Goal: Use online tool/utility

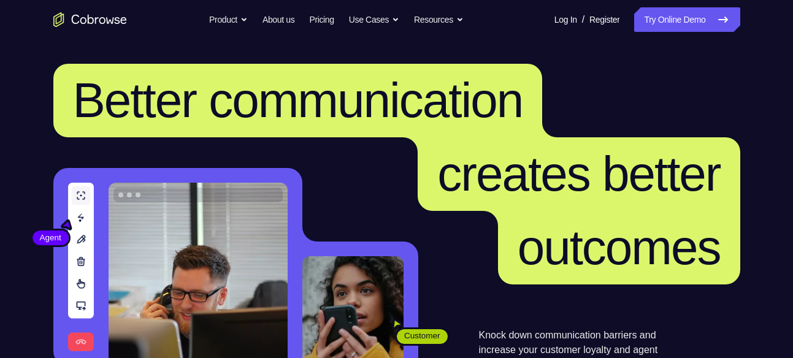
scroll to position [264, 0]
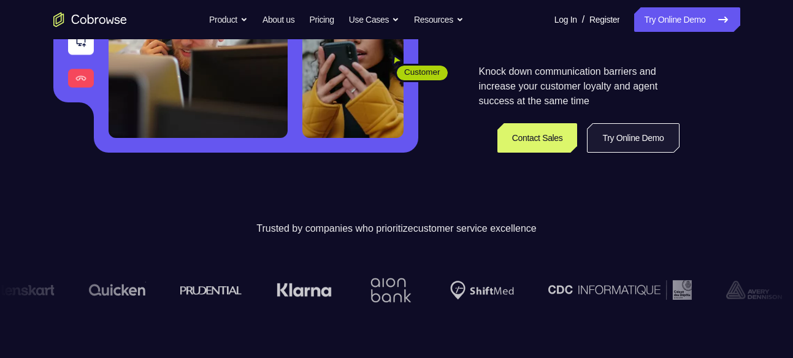
click at [617, 142] on link "Try Online Demo" at bounding box center [633, 137] width 92 height 29
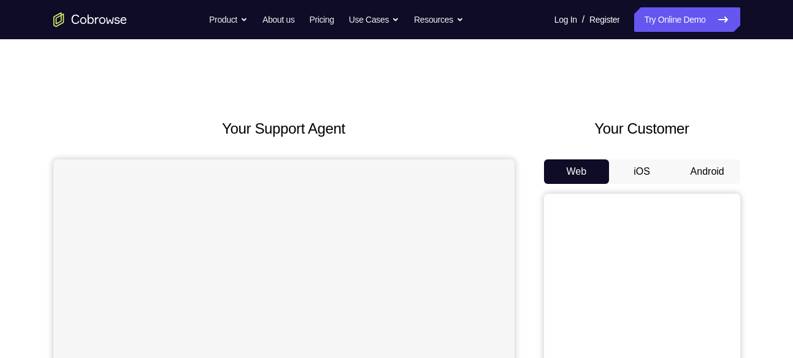
click at [714, 167] on button "Android" at bounding box center [707, 171] width 66 height 25
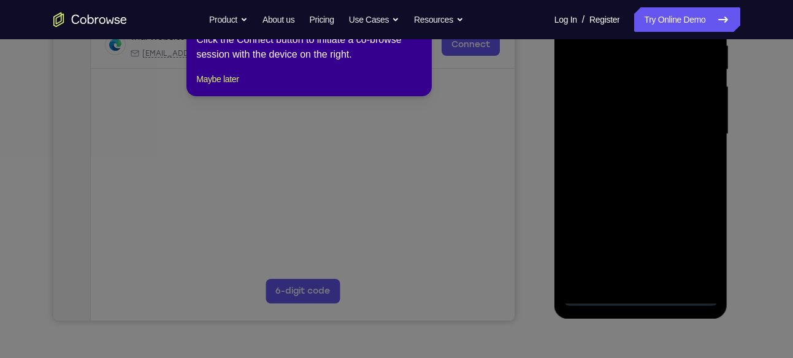
scroll to position [250, 0]
click at [424, 173] on icon at bounding box center [401, 172] width 802 height 372
click at [232, 86] on button "Maybe later" at bounding box center [217, 78] width 42 height 15
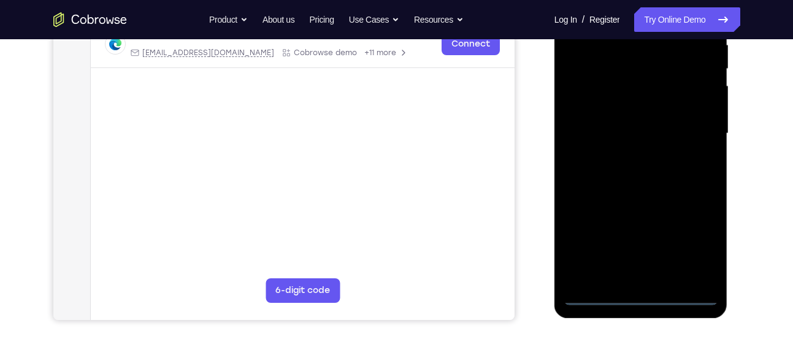
click at [635, 292] on div at bounding box center [640, 133] width 154 height 343
click at [689, 240] on div at bounding box center [640, 133] width 154 height 343
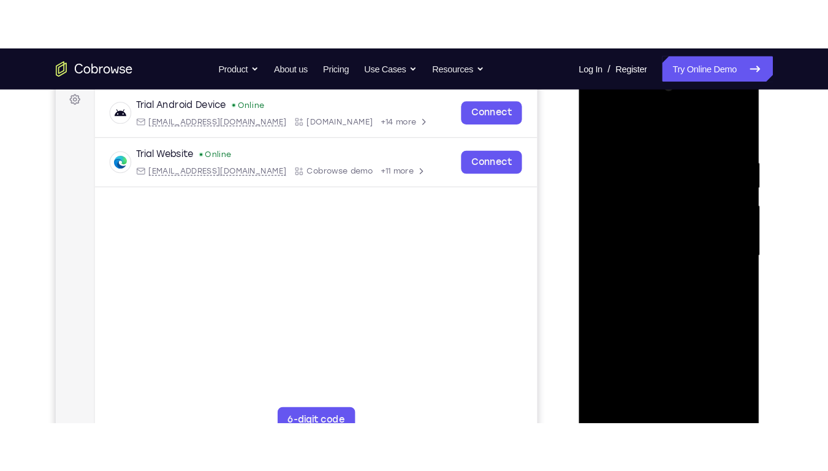
scroll to position [186, 0]
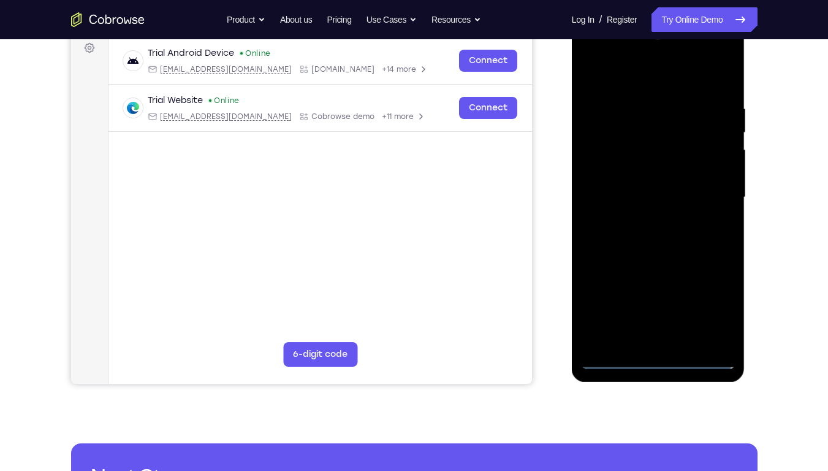
click at [666, 76] on div at bounding box center [658, 197] width 154 height 343
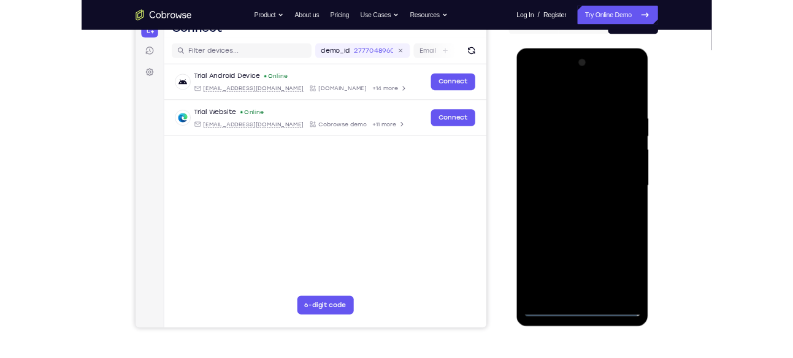
scroll to position [137, 0]
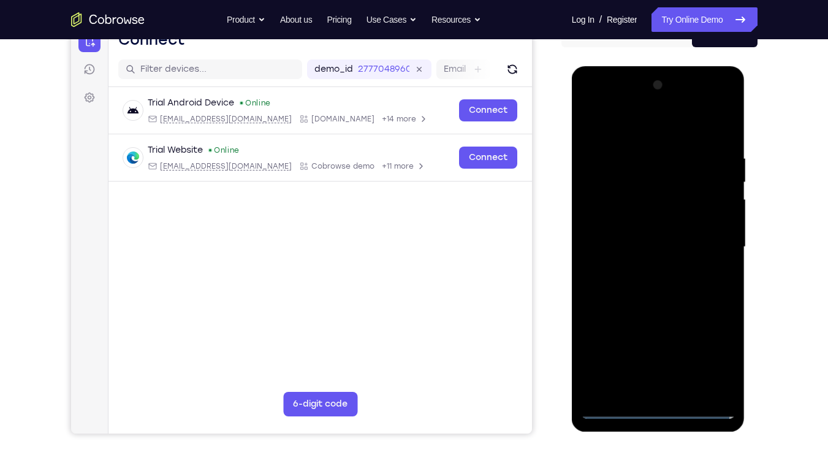
click at [709, 243] on div at bounding box center [658, 246] width 154 height 343
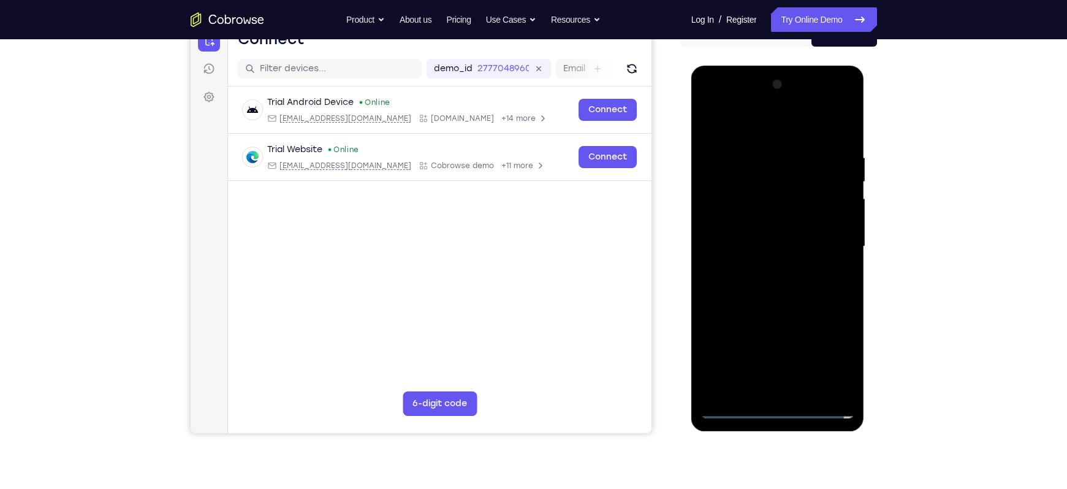
scroll to position [115, 0]
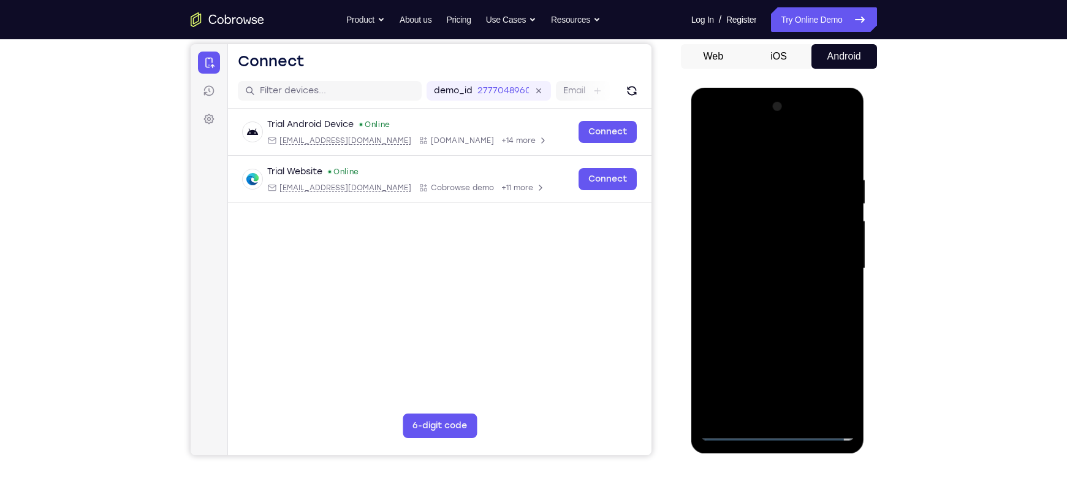
click at [766, 293] on div at bounding box center [778, 268] width 154 height 343
click at [775, 253] on div at bounding box center [778, 268] width 154 height 343
click at [772, 248] on div at bounding box center [778, 268] width 154 height 343
click at [780, 265] on div at bounding box center [778, 268] width 154 height 343
click at [768, 311] on div at bounding box center [778, 268] width 154 height 343
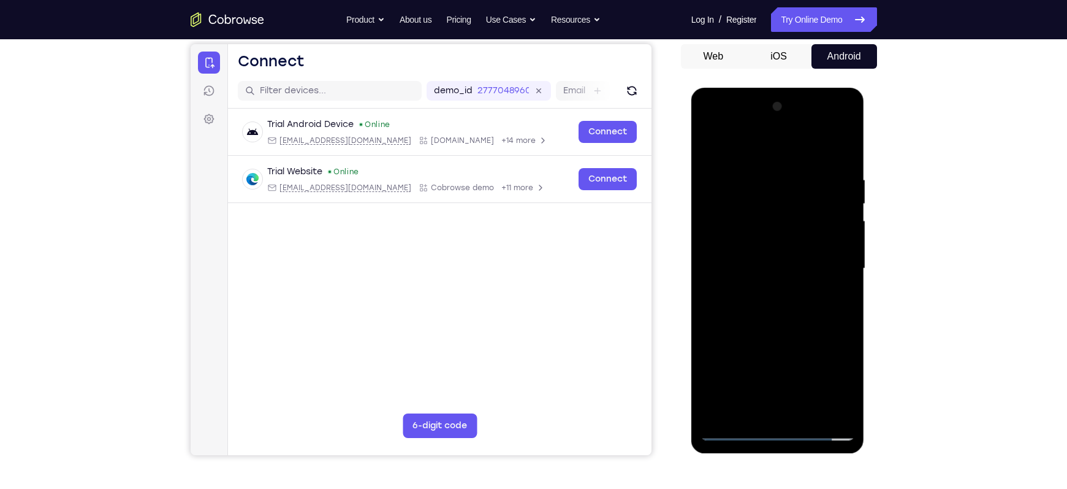
scroll to position [134, 0]
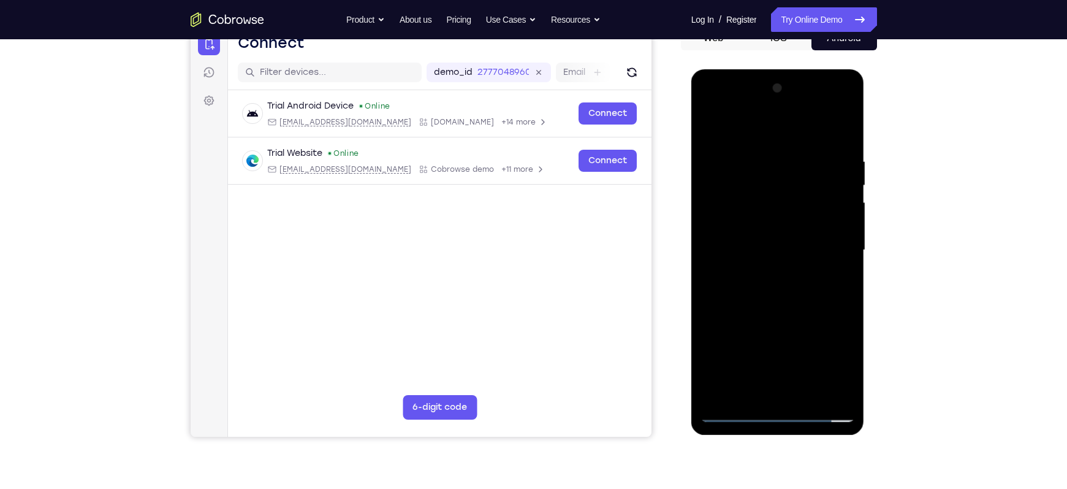
click at [792, 144] on div at bounding box center [778, 249] width 154 height 343
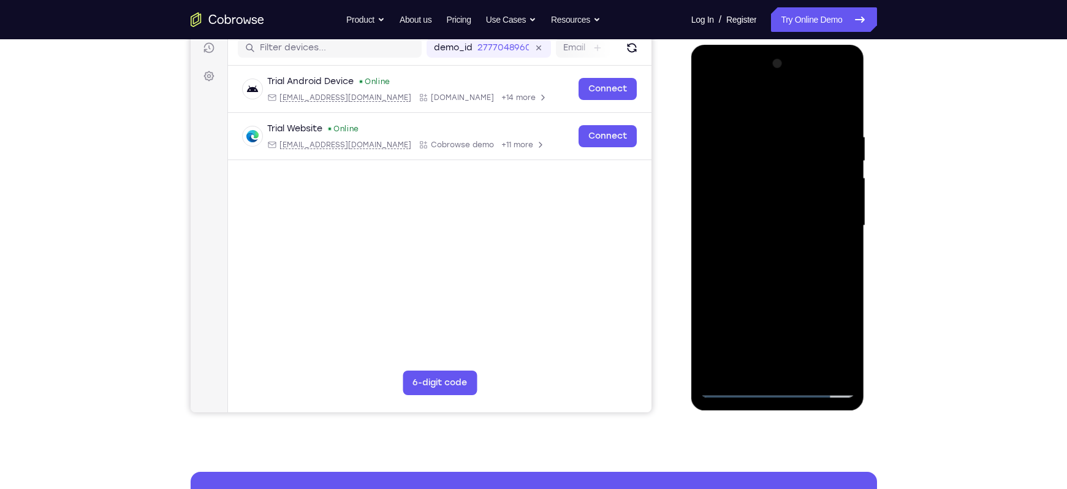
scroll to position [161, 0]
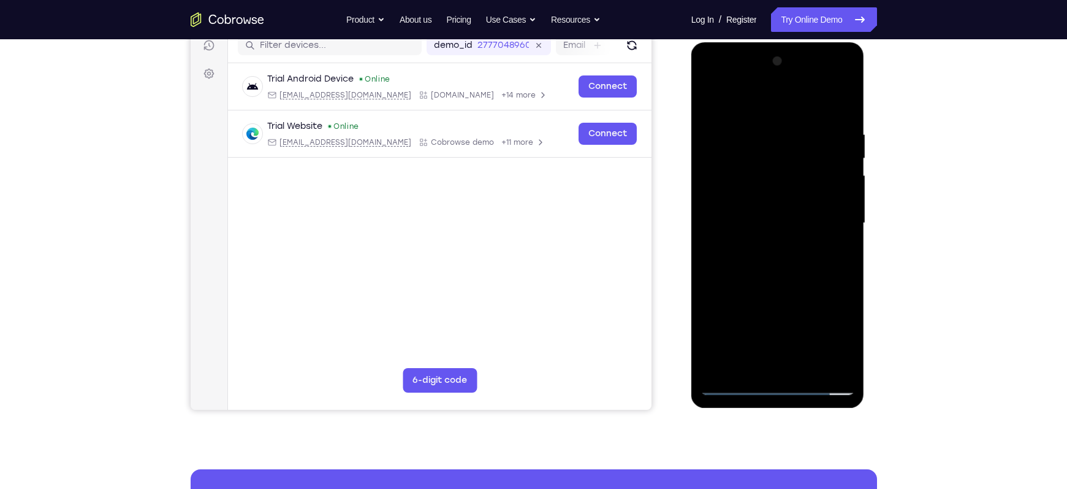
click at [792, 281] on div at bounding box center [778, 222] width 154 height 343
click at [710, 275] on div at bounding box center [778, 222] width 154 height 343
drag, startPoint x: 772, startPoint y: 289, endPoint x: 775, endPoint y: 241, distance: 47.9
click at [775, 241] on div at bounding box center [778, 222] width 154 height 343
click at [792, 232] on div at bounding box center [778, 222] width 154 height 343
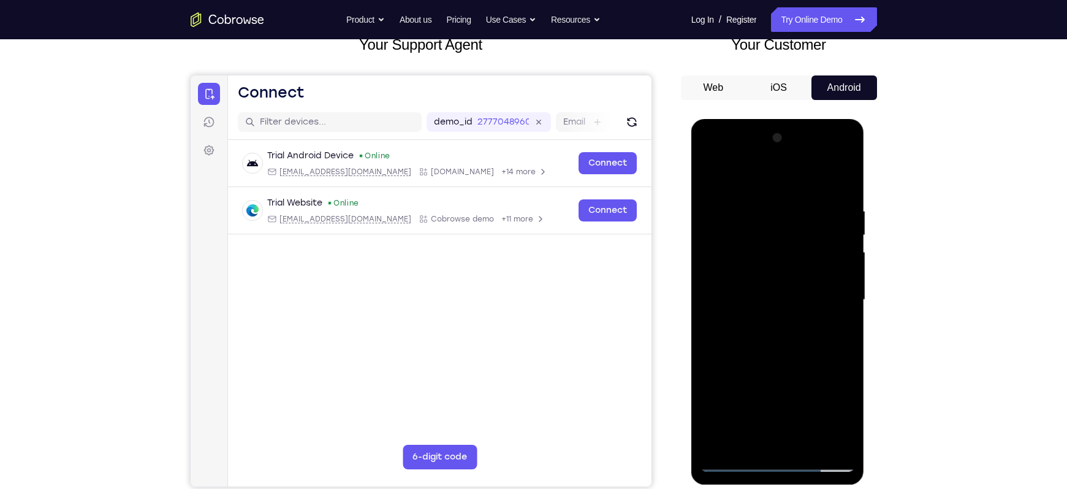
scroll to position [83, 0]
drag, startPoint x: 804, startPoint y: 327, endPoint x: 804, endPoint y: 291, distance: 36.2
click at [792, 291] on div at bounding box center [778, 300] width 154 height 343
drag, startPoint x: 737, startPoint y: 180, endPoint x: 851, endPoint y: 177, distance: 114.7
click at [792, 177] on div at bounding box center [778, 300] width 154 height 343
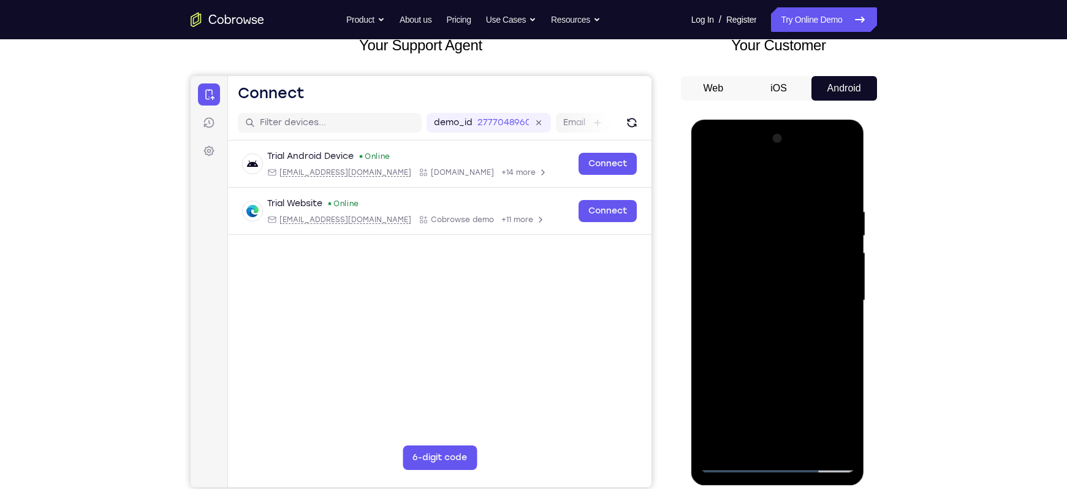
click at [753, 204] on div at bounding box center [778, 300] width 154 height 343
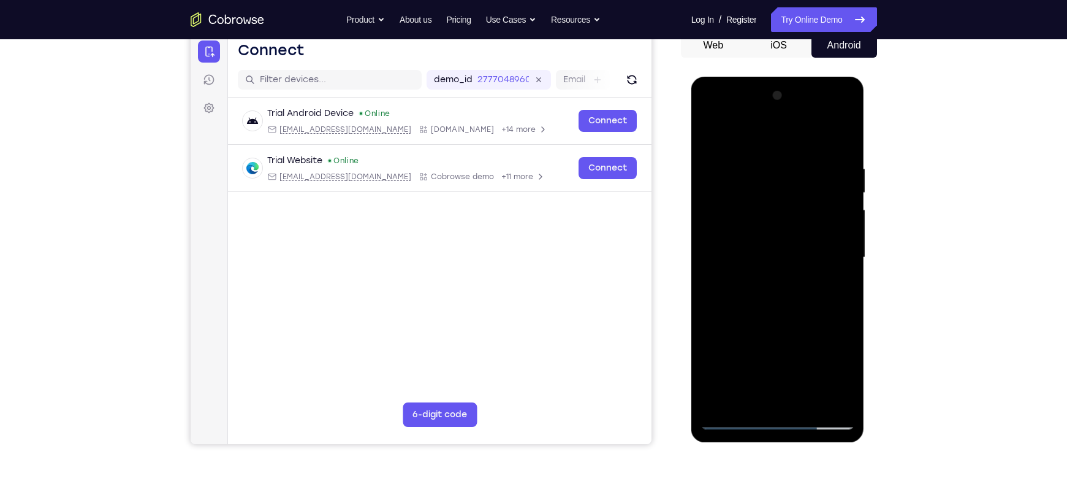
scroll to position [126, 0]
click at [792, 237] on div at bounding box center [778, 257] width 154 height 343
click at [792, 357] on div at bounding box center [778, 257] width 154 height 343
click at [792, 276] on div at bounding box center [778, 257] width 154 height 343
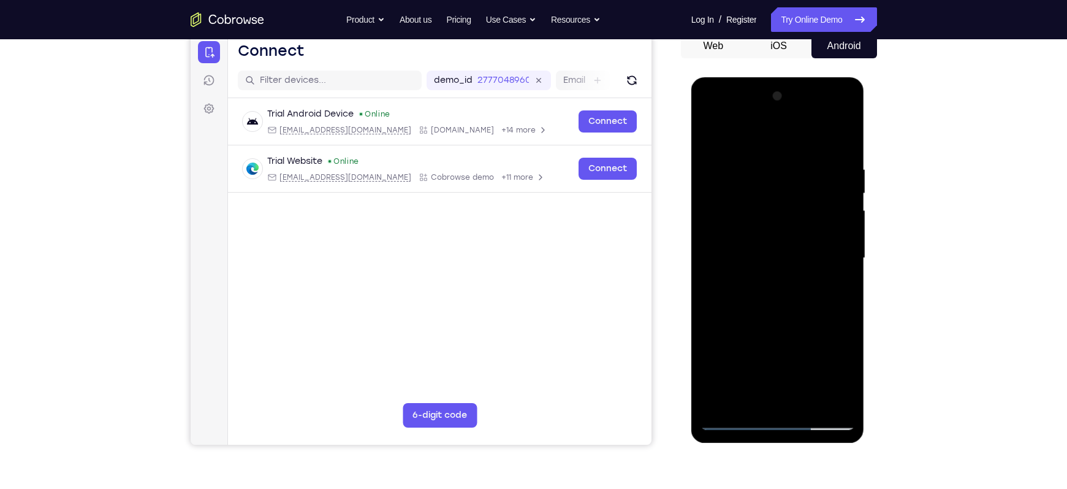
click at [792, 357] on div at bounding box center [778, 257] width 154 height 343
drag, startPoint x: 822, startPoint y: 332, endPoint x: 830, endPoint y: 219, distance: 112.5
click at [792, 219] on div at bounding box center [778, 257] width 154 height 343
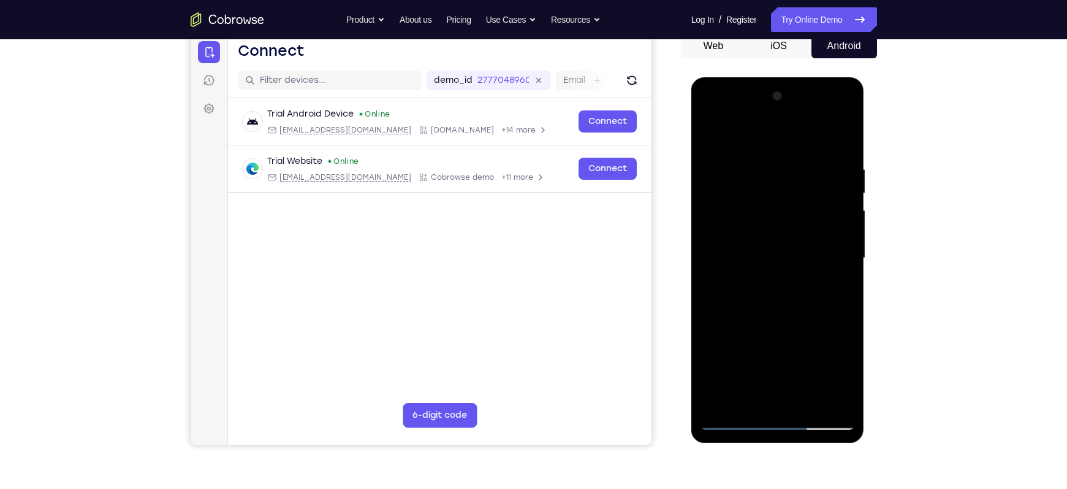
click at [792, 219] on div at bounding box center [778, 257] width 154 height 343
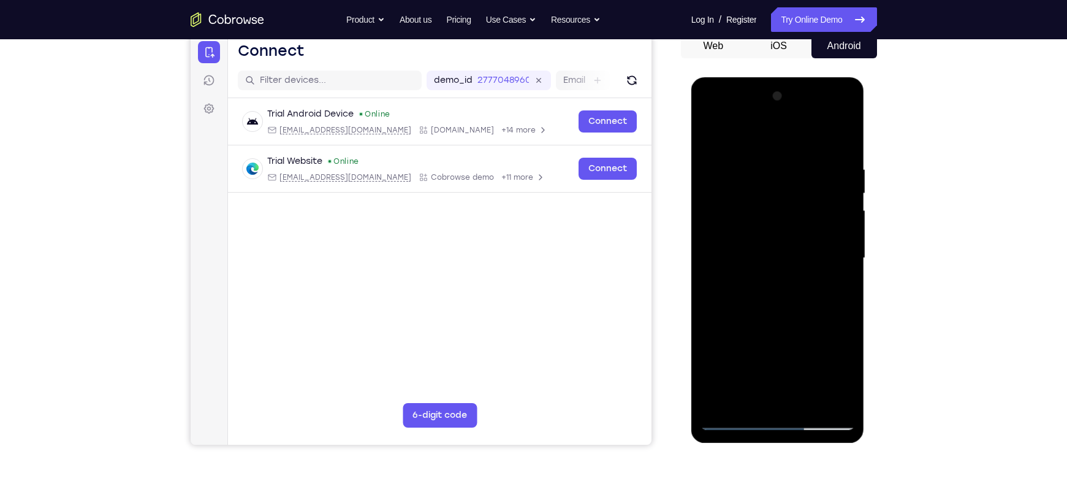
click at [792, 318] on div at bounding box center [778, 257] width 154 height 343
click at [792, 357] on div at bounding box center [778, 257] width 154 height 343
click at [792, 261] on div at bounding box center [778, 257] width 154 height 343
click at [792, 242] on div at bounding box center [778, 257] width 154 height 343
click at [792, 357] on div at bounding box center [778, 257] width 154 height 343
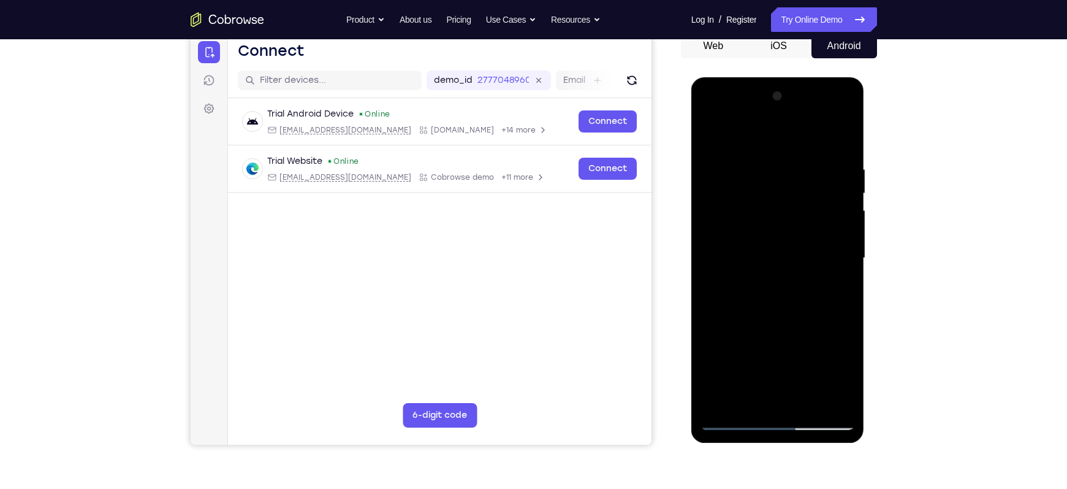
click at [792, 295] on div at bounding box center [778, 257] width 154 height 343
click at [792, 278] on div at bounding box center [778, 257] width 154 height 343
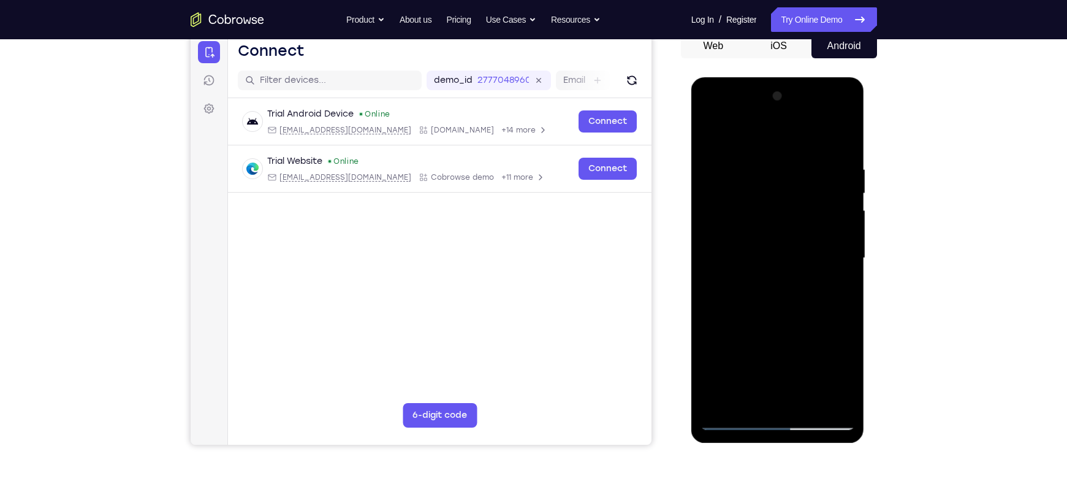
click at [717, 280] on div at bounding box center [778, 257] width 154 height 343
click at [792, 246] on div at bounding box center [778, 257] width 154 height 343
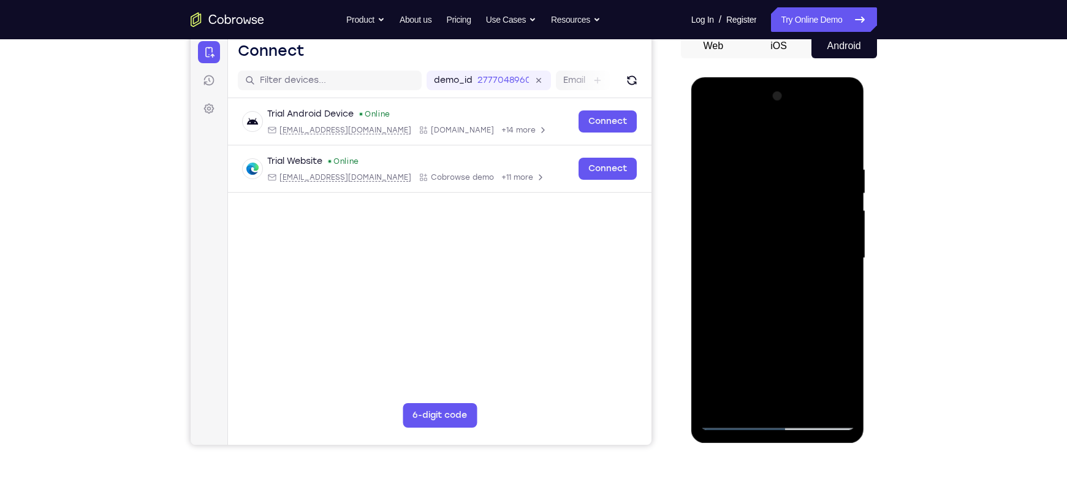
click at [792, 246] on div at bounding box center [778, 257] width 154 height 343
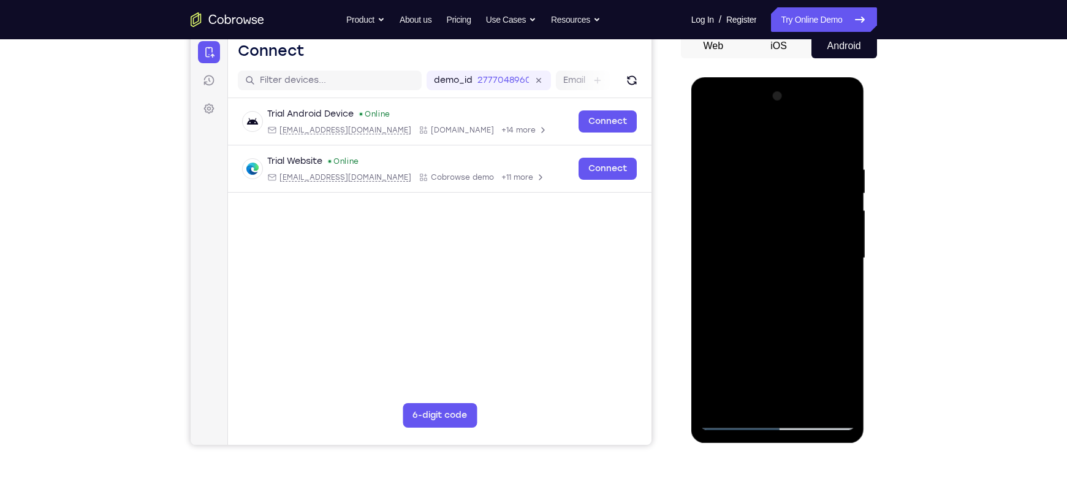
click at [792, 246] on div at bounding box center [778, 257] width 154 height 343
click at [792, 143] on div at bounding box center [778, 257] width 154 height 343
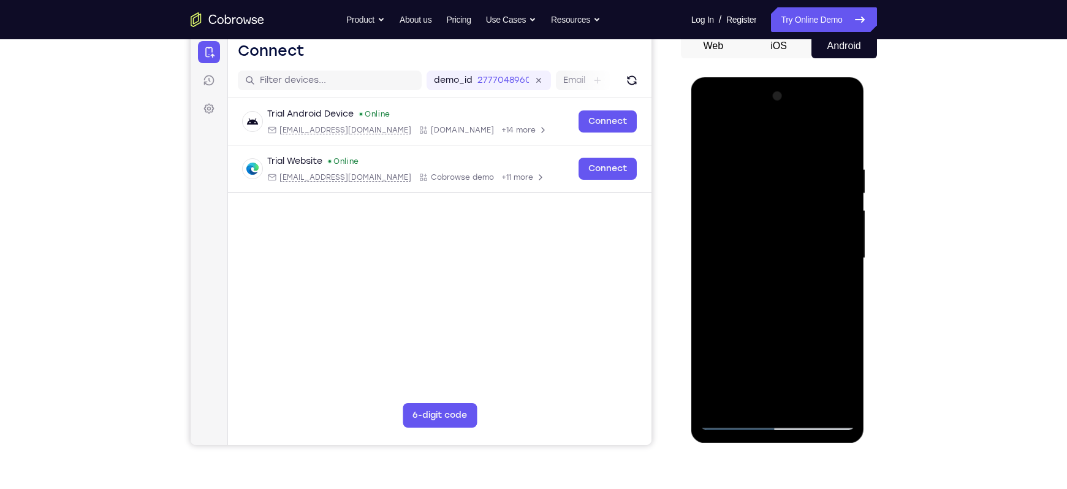
drag, startPoint x: 780, startPoint y: 326, endPoint x: 788, endPoint y: 120, distance: 206.7
click at [788, 120] on div at bounding box center [778, 257] width 154 height 343
drag, startPoint x: 766, startPoint y: 329, endPoint x: 784, endPoint y: 120, distance: 209.8
click at [784, 120] on div at bounding box center [778, 257] width 154 height 343
drag, startPoint x: 777, startPoint y: 338, endPoint x: 796, endPoint y: 134, distance: 205.0
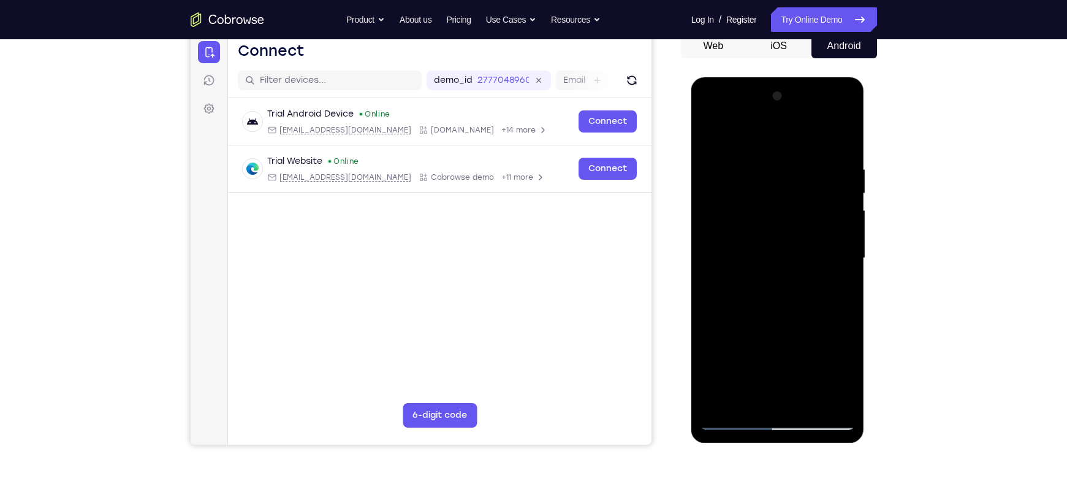
click at [792, 134] on div at bounding box center [778, 257] width 154 height 343
drag, startPoint x: 787, startPoint y: 288, endPoint x: 782, endPoint y: 359, distance: 71.3
click at [782, 357] on div at bounding box center [778, 257] width 154 height 343
click at [792, 187] on div at bounding box center [778, 257] width 154 height 343
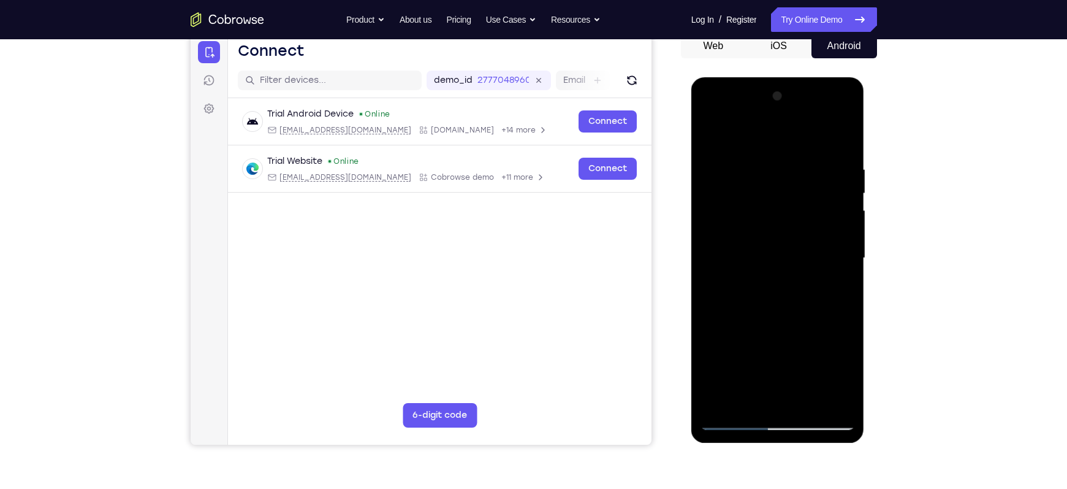
drag, startPoint x: 799, startPoint y: 331, endPoint x: 815, endPoint y: 159, distance: 172.3
click at [792, 159] on div at bounding box center [778, 257] width 154 height 343
drag, startPoint x: 791, startPoint y: 322, endPoint x: 791, endPoint y: 155, distance: 166.7
click at [791, 155] on div at bounding box center [778, 257] width 154 height 343
drag, startPoint x: 775, startPoint y: 332, endPoint x: 791, endPoint y: 200, distance: 132.2
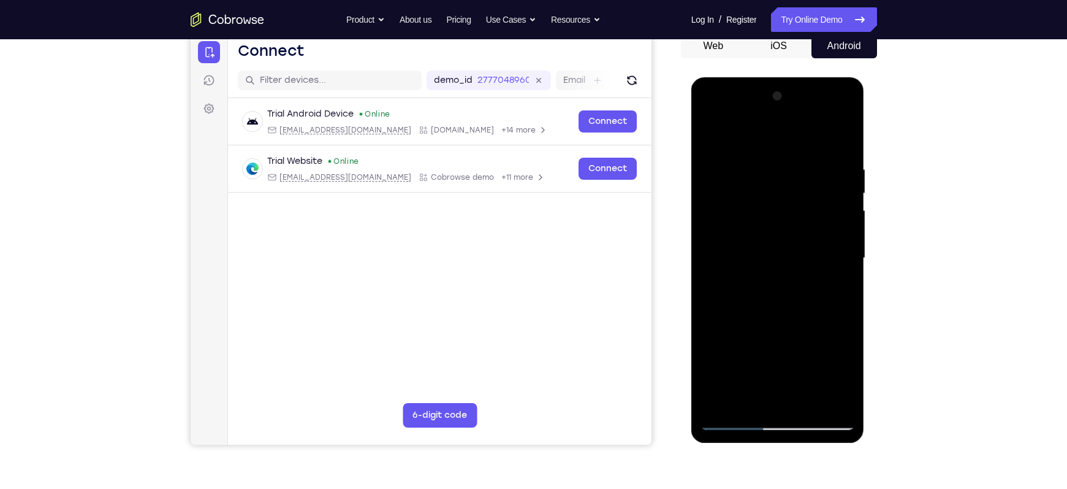
click at [791, 200] on div at bounding box center [778, 257] width 154 height 343
click at [792, 213] on div at bounding box center [778, 257] width 154 height 343
drag, startPoint x: 796, startPoint y: 313, endPoint x: 815, endPoint y: 158, distance: 156.3
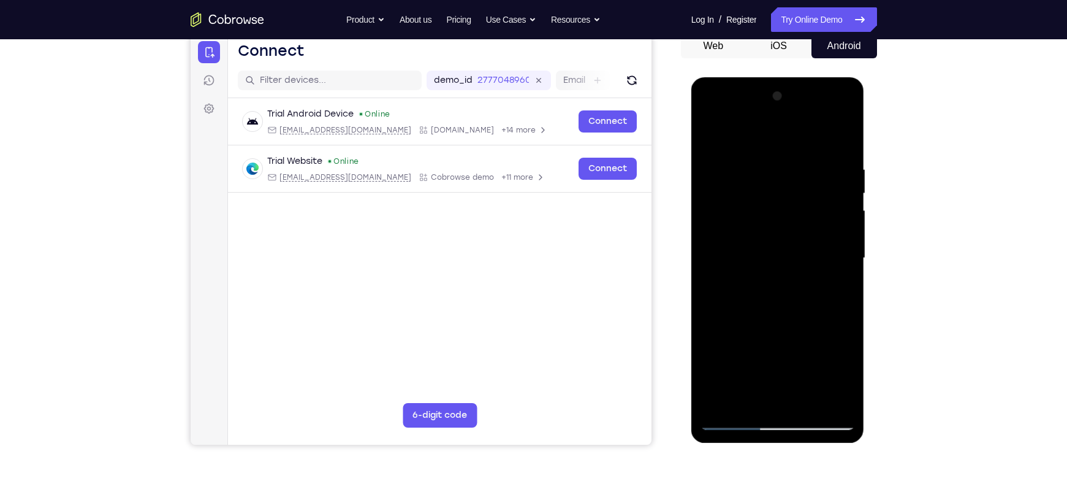
click at [792, 158] on div at bounding box center [778, 257] width 154 height 343
drag, startPoint x: 797, startPoint y: 281, endPoint x: 804, endPoint y: 262, distance: 20.2
click at [792, 262] on div at bounding box center [778, 257] width 154 height 343
click at [792, 250] on div at bounding box center [778, 257] width 154 height 343
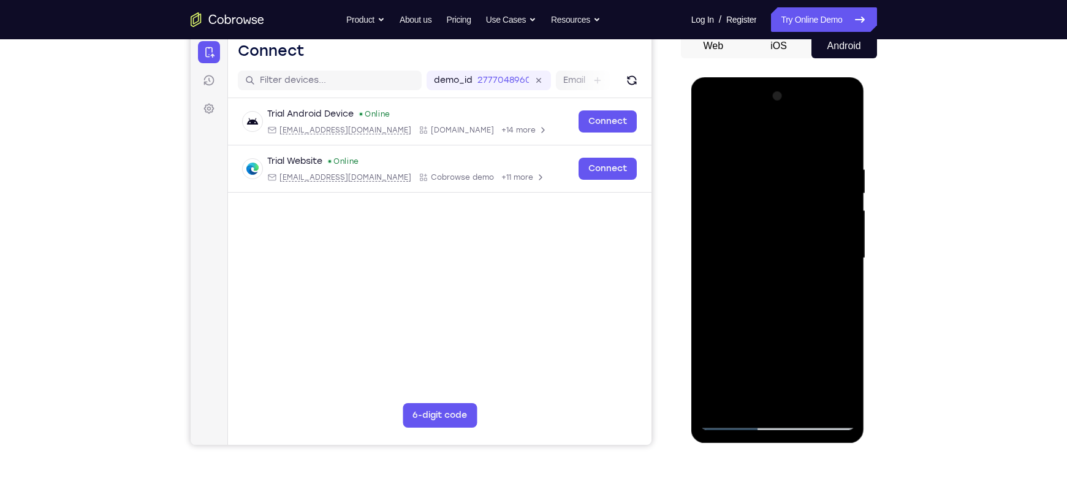
click at [792, 250] on div at bounding box center [778, 257] width 154 height 343
drag, startPoint x: 798, startPoint y: 322, endPoint x: 812, endPoint y: 142, distance: 181.4
click at [792, 142] on div at bounding box center [778, 257] width 154 height 343
drag, startPoint x: 788, startPoint y: 287, endPoint x: 798, endPoint y: 131, distance: 156.6
click at [792, 131] on div at bounding box center [778, 257] width 154 height 343
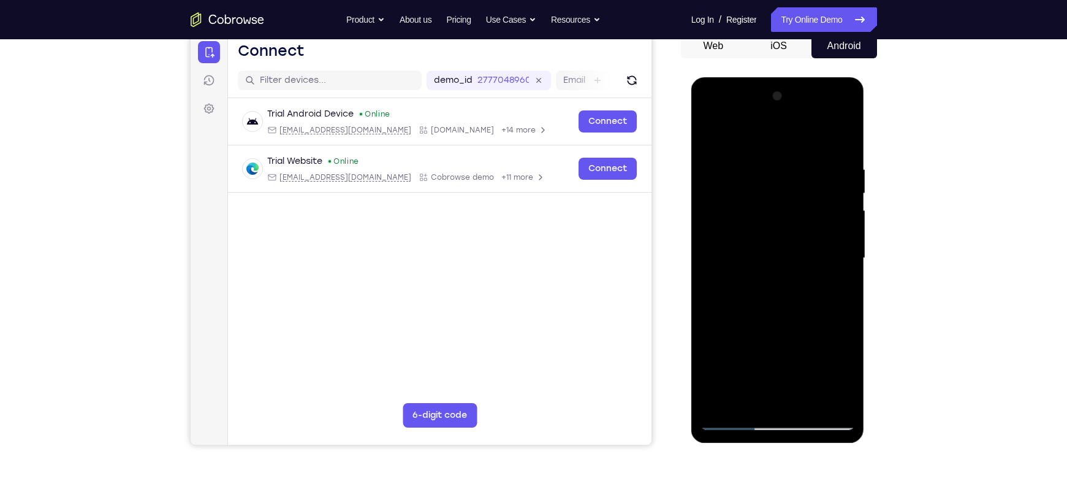
drag, startPoint x: 776, startPoint y: 280, endPoint x: 787, endPoint y: 197, distance: 83.4
click at [787, 197] on div at bounding box center [778, 257] width 154 height 343
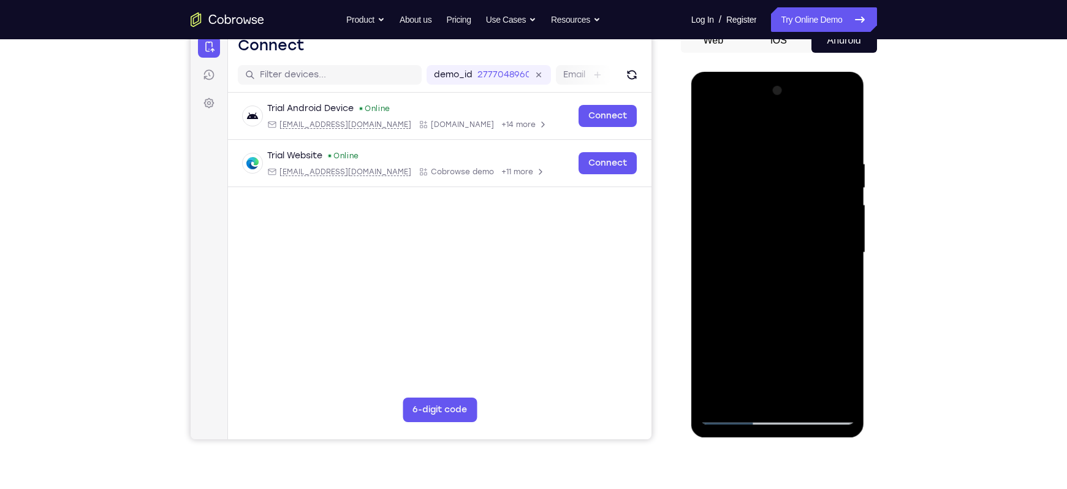
scroll to position [131, 0]
drag, startPoint x: 787, startPoint y: 305, endPoint x: 802, endPoint y: 179, distance: 127.3
click at [792, 179] on div at bounding box center [778, 253] width 154 height 343
drag, startPoint x: 781, startPoint y: 337, endPoint x: 793, endPoint y: 161, distance: 176.4
click at [792, 161] on div at bounding box center [778, 253] width 154 height 343
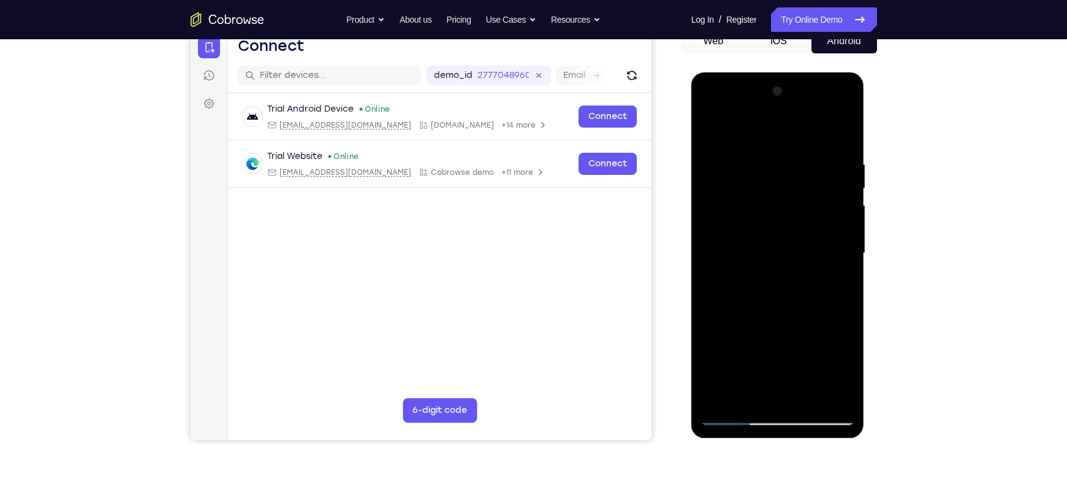
drag, startPoint x: 788, startPoint y: 329, endPoint x: 804, endPoint y: 197, distance: 132.7
click at [792, 197] on div at bounding box center [778, 253] width 154 height 343
click at [792, 246] on div at bounding box center [778, 253] width 154 height 343
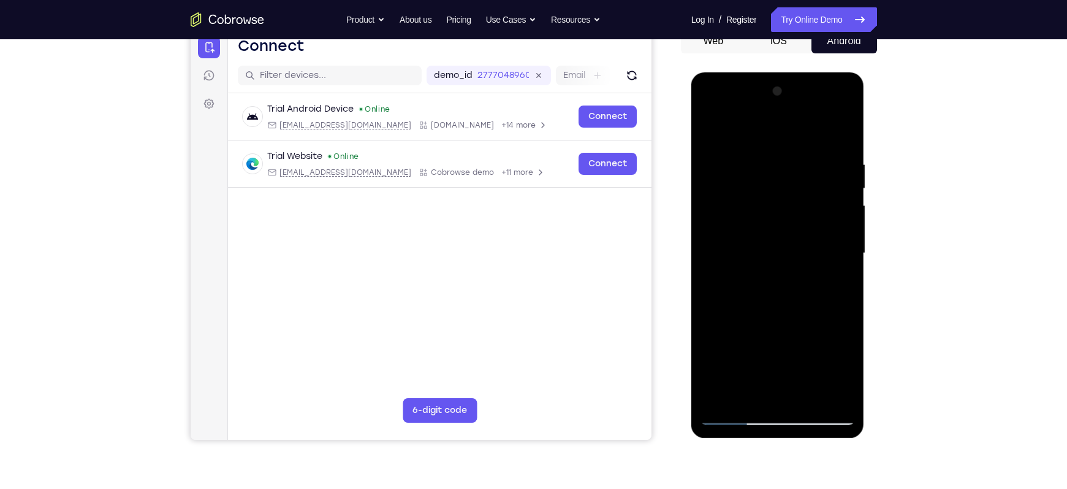
drag, startPoint x: 808, startPoint y: 337, endPoint x: 818, endPoint y: 167, distance: 170.7
click at [792, 167] on div at bounding box center [778, 253] width 154 height 343
drag, startPoint x: 790, startPoint y: 345, endPoint x: 807, endPoint y: 185, distance: 161.6
click at [792, 185] on div at bounding box center [778, 253] width 154 height 343
drag, startPoint x: 794, startPoint y: 334, endPoint x: 806, endPoint y: 177, distance: 157.3
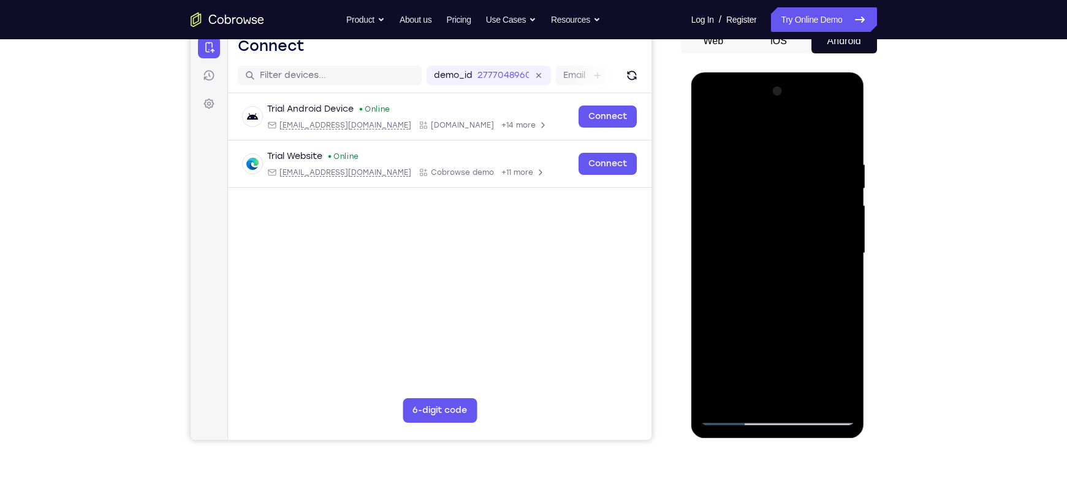
click at [792, 177] on div at bounding box center [778, 253] width 154 height 343
drag, startPoint x: 811, startPoint y: 317, endPoint x: 812, endPoint y: 124, distance: 193.1
click at [792, 124] on div at bounding box center [778, 253] width 154 height 343
drag, startPoint x: 800, startPoint y: 259, endPoint x: 802, endPoint y: 158, distance: 100.6
click at [792, 158] on div at bounding box center [778, 253] width 154 height 343
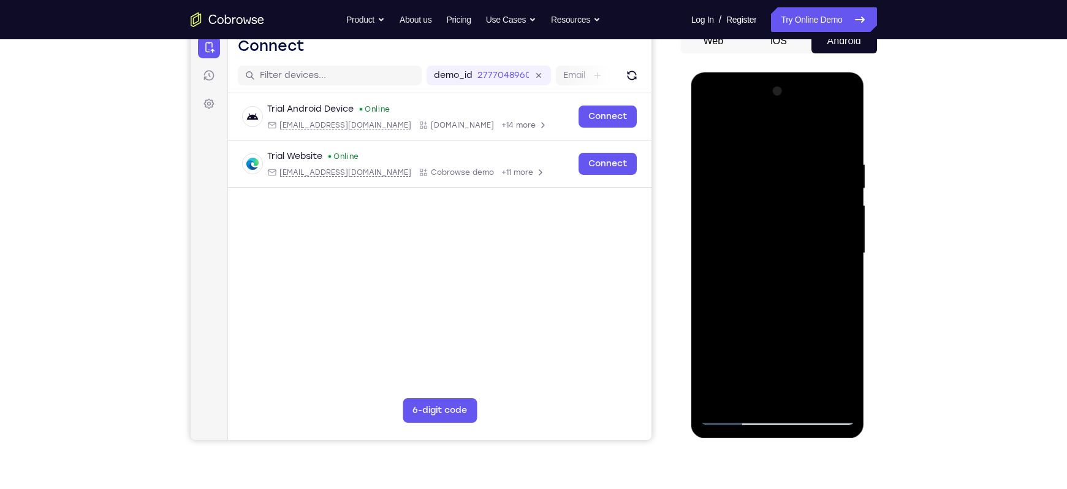
click at [792, 249] on div at bounding box center [778, 253] width 154 height 343
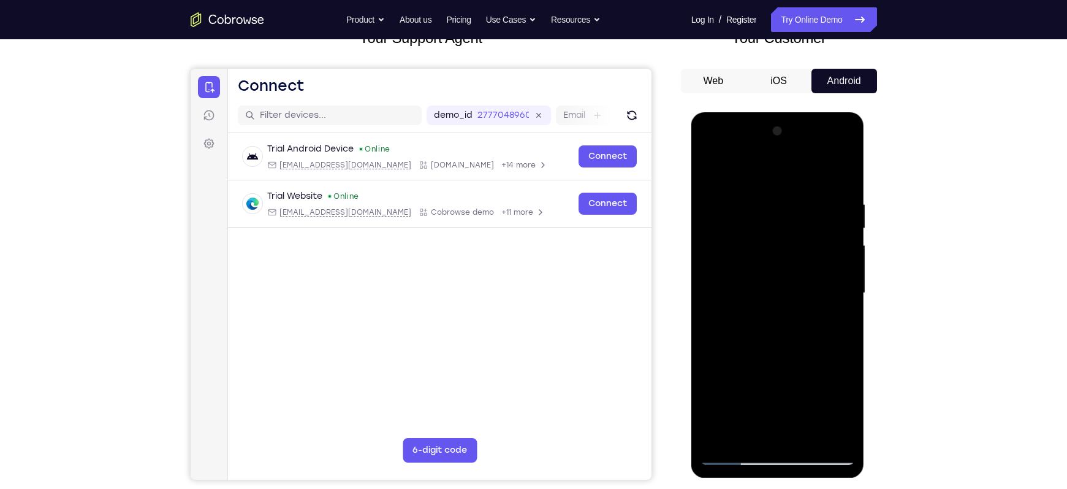
scroll to position [89, 0]
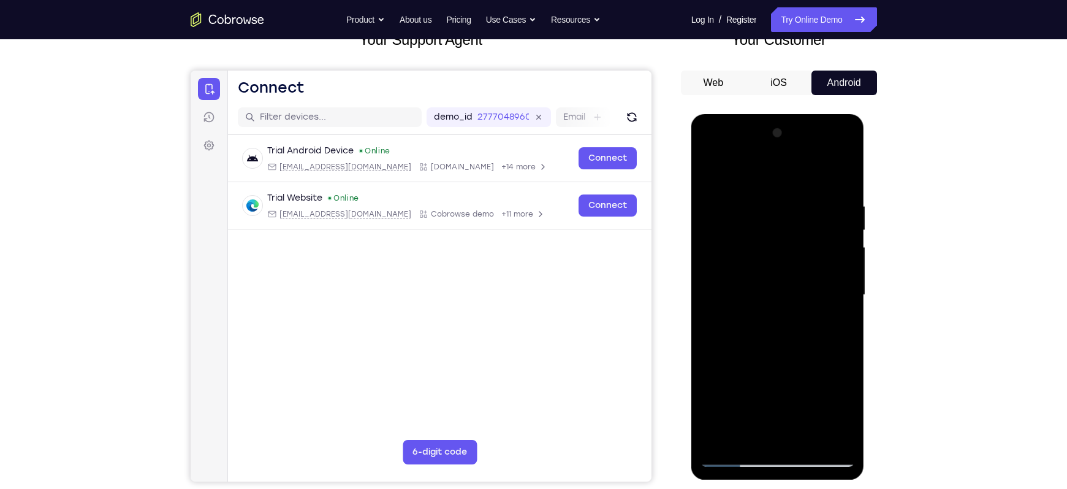
click at [792, 170] on div at bounding box center [778, 294] width 154 height 343
click at [711, 168] on div at bounding box center [778, 294] width 154 height 343
click at [792, 151] on div at bounding box center [778, 294] width 154 height 343
click at [767, 196] on div at bounding box center [778, 294] width 154 height 343
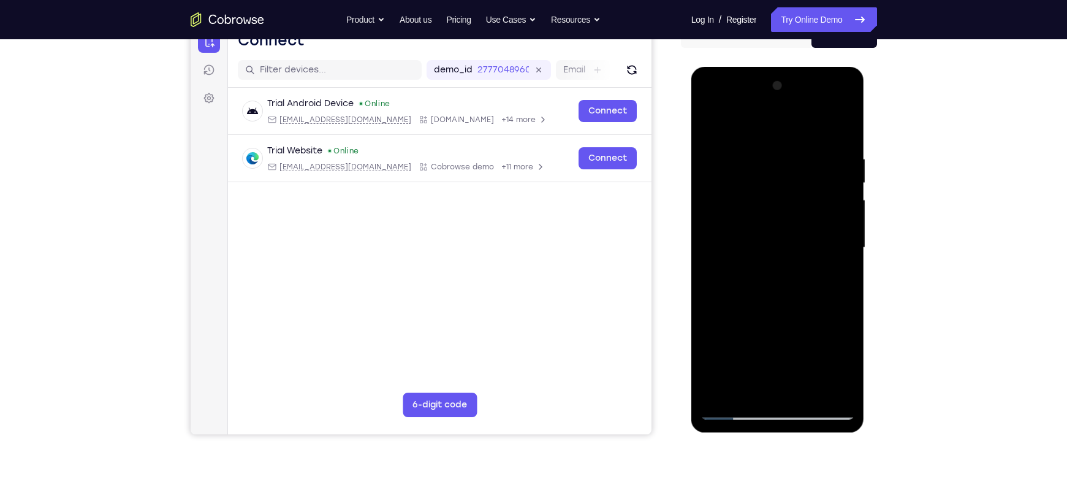
scroll to position [137, 0]
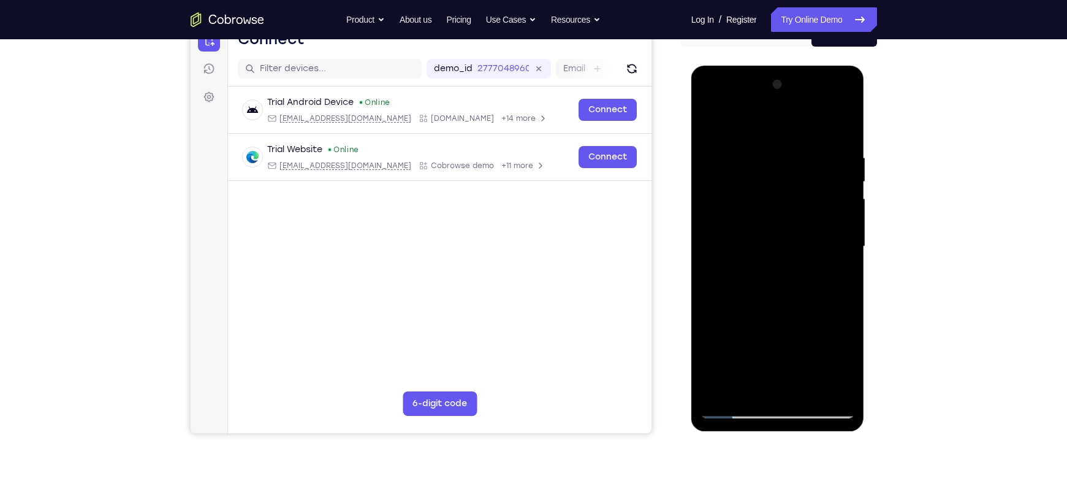
click at [792, 250] on div at bounding box center [778, 246] width 154 height 343
click at [792, 247] on div at bounding box center [778, 246] width 154 height 343
click at [792, 240] on div at bounding box center [778, 246] width 154 height 343
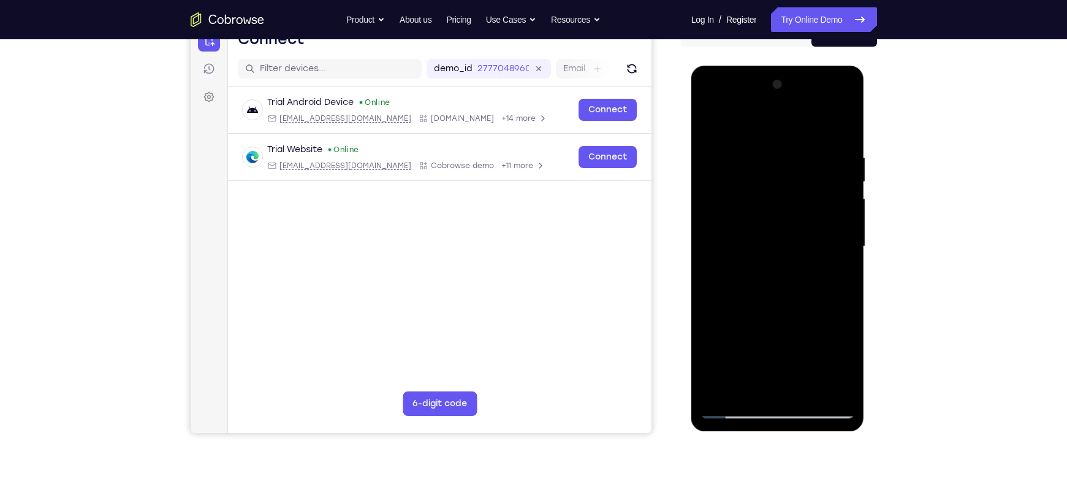
click at [792, 240] on div at bounding box center [778, 246] width 154 height 343
click at [792, 237] on div at bounding box center [778, 246] width 154 height 343
drag, startPoint x: 838, startPoint y: 183, endPoint x: 737, endPoint y: 188, distance: 101.3
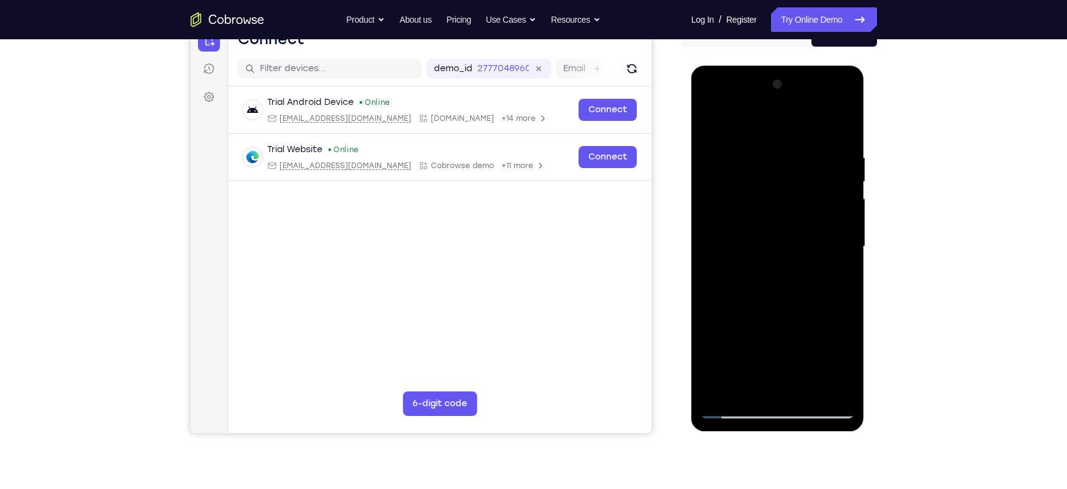
click at [737, 188] on div at bounding box center [778, 246] width 154 height 343
click at [792, 176] on div at bounding box center [778, 246] width 154 height 343
click at [792, 175] on div at bounding box center [778, 246] width 154 height 343
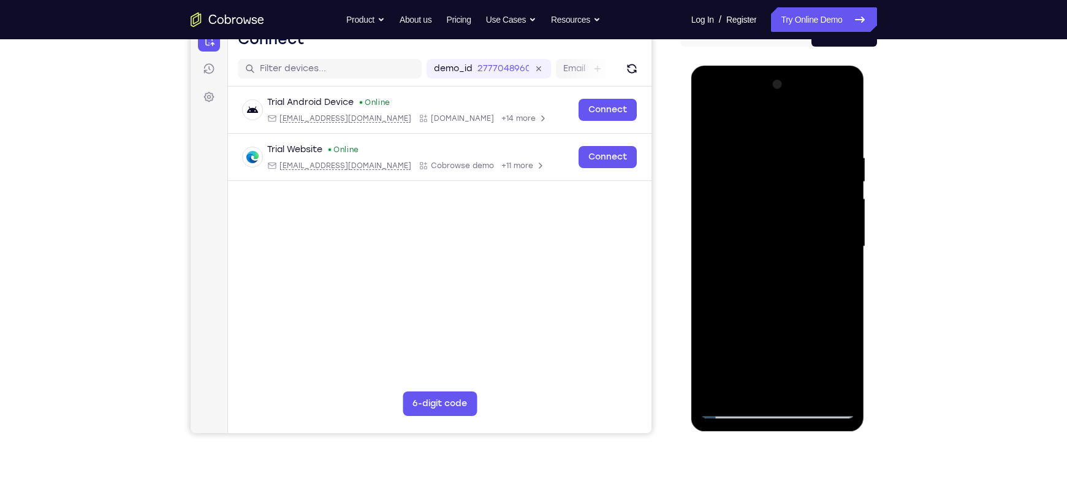
click at [792, 175] on div at bounding box center [778, 246] width 154 height 343
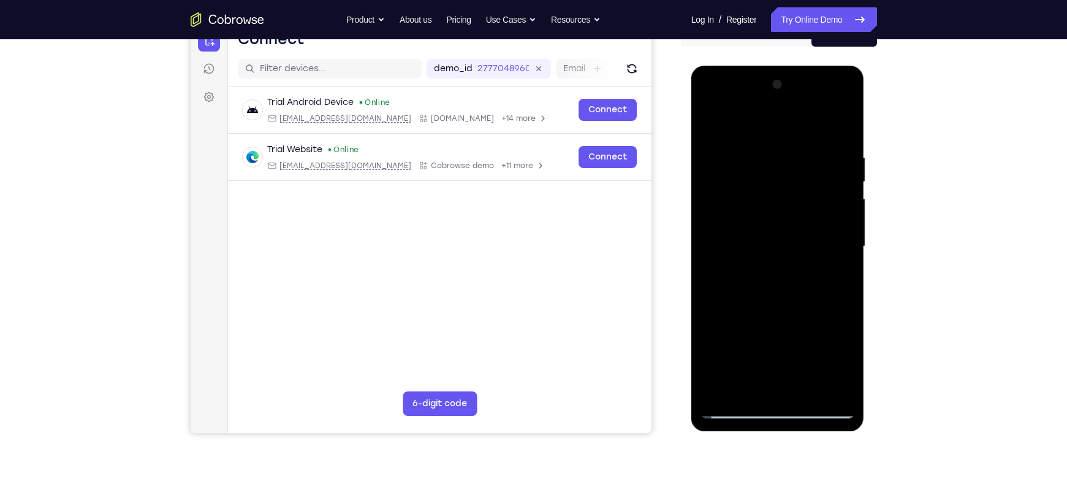
click at [792, 175] on div at bounding box center [778, 246] width 154 height 343
click at [792, 157] on div at bounding box center [778, 246] width 154 height 343
click at [792, 153] on div at bounding box center [778, 246] width 154 height 343
click at [792, 357] on div at bounding box center [778, 246] width 154 height 343
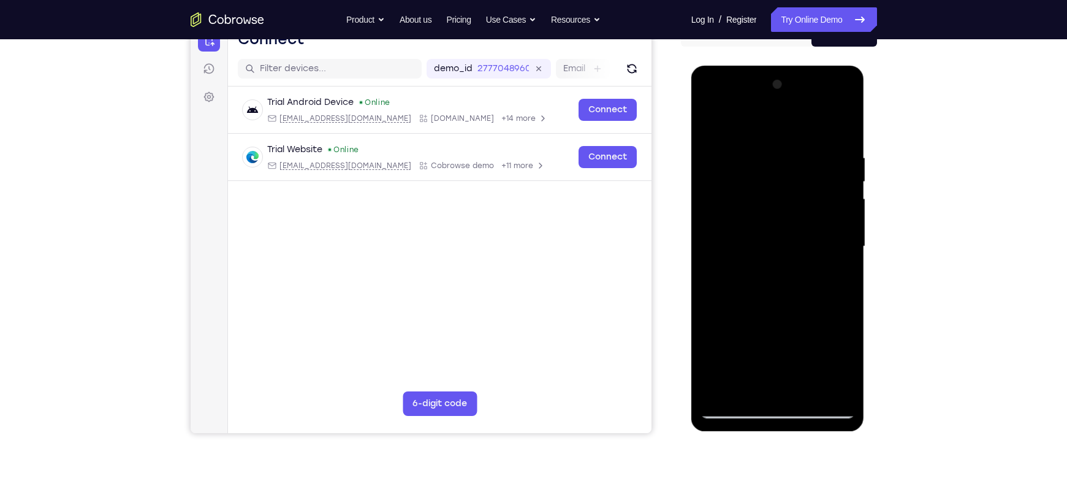
drag, startPoint x: 836, startPoint y: 306, endPoint x: 835, endPoint y: 194, distance: 112.2
click at [792, 194] on div at bounding box center [778, 246] width 154 height 343
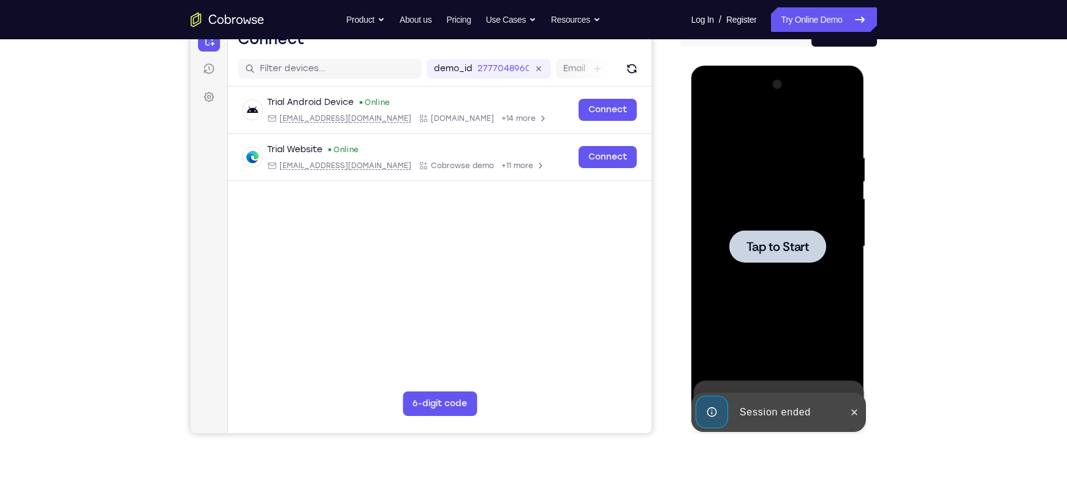
click at [792, 236] on div at bounding box center [777, 246] width 97 height 32
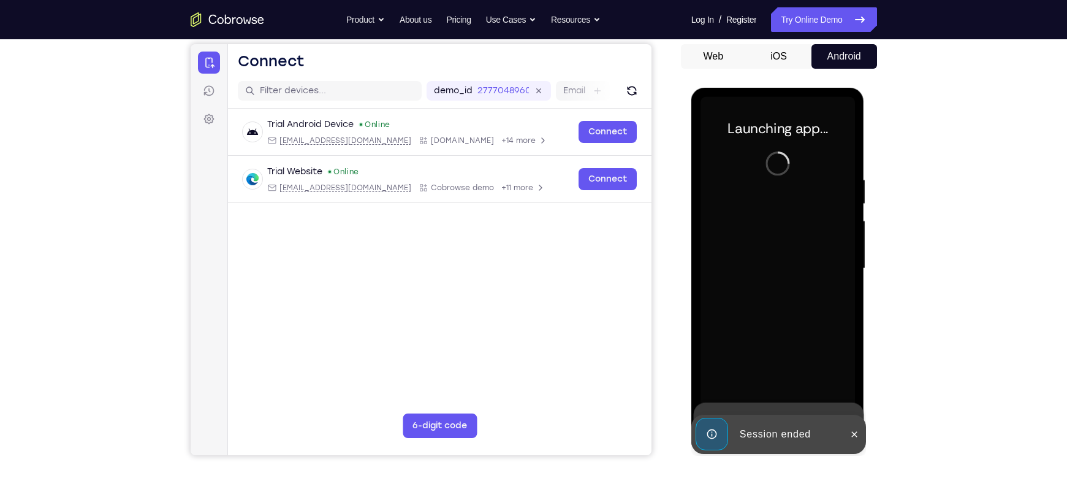
scroll to position [116, 0]
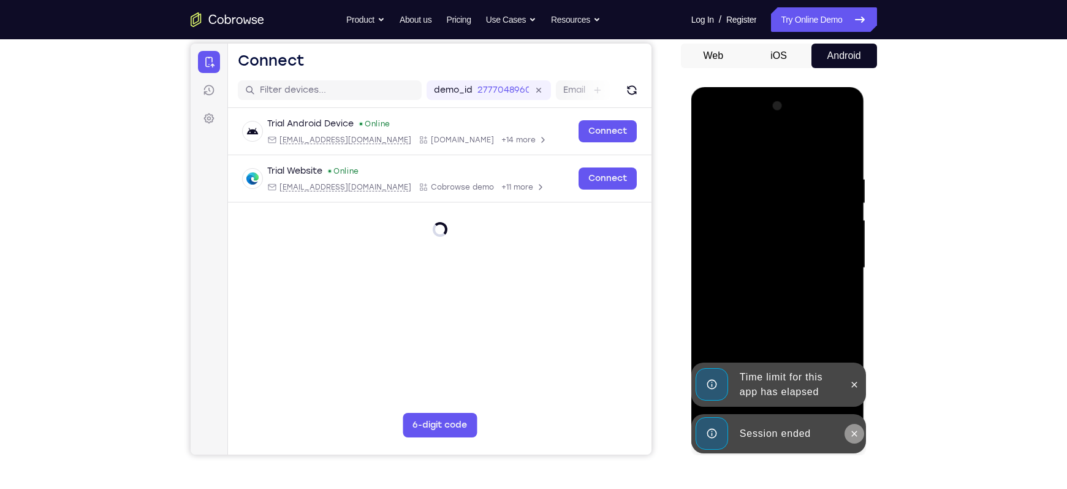
click at [792, 357] on icon at bounding box center [855, 433] width 6 height 6
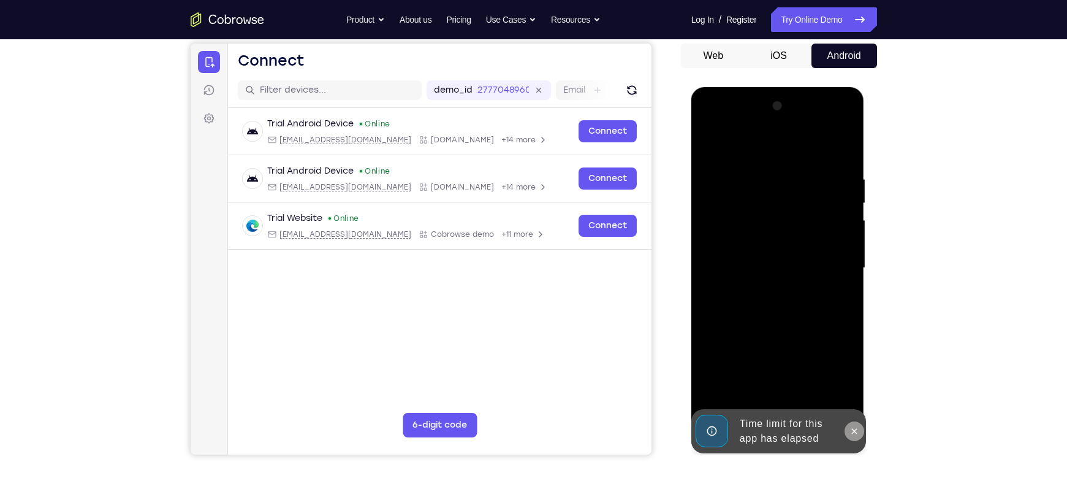
click at [792, 357] on icon at bounding box center [855, 431] width 10 height 10
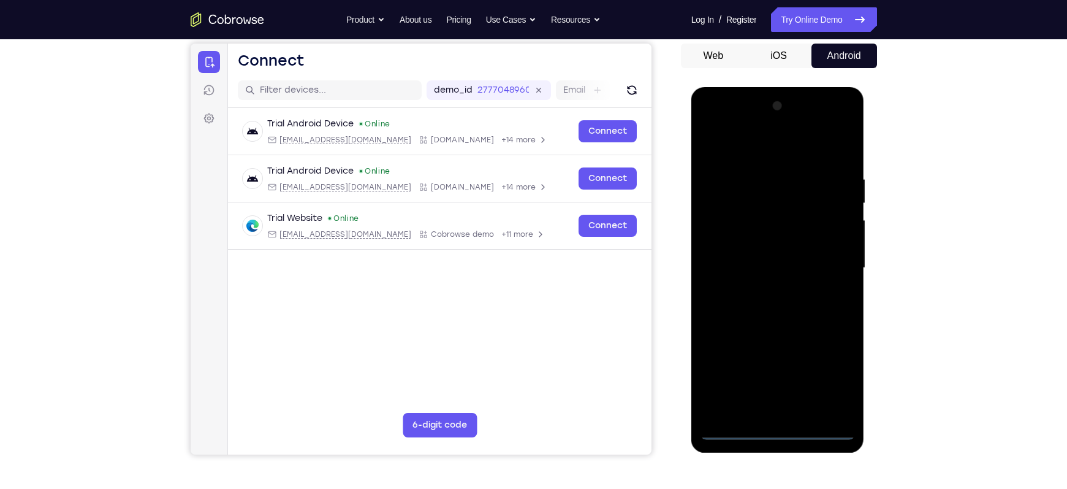
click at [782, 357] on div at bounding box center [778, 267] width 154 height 343
click at [792, 357] on div at bounding box center [778, 267] width 154 height 343
click at [773, 146] on div at bounding box center [778, 267] width 154 height 343
click at [792, 262] on div at bounding box center [778, 267] width 154 height 343
click at [761, 289] on div at bounding box center [778, 267] width 154 height 343
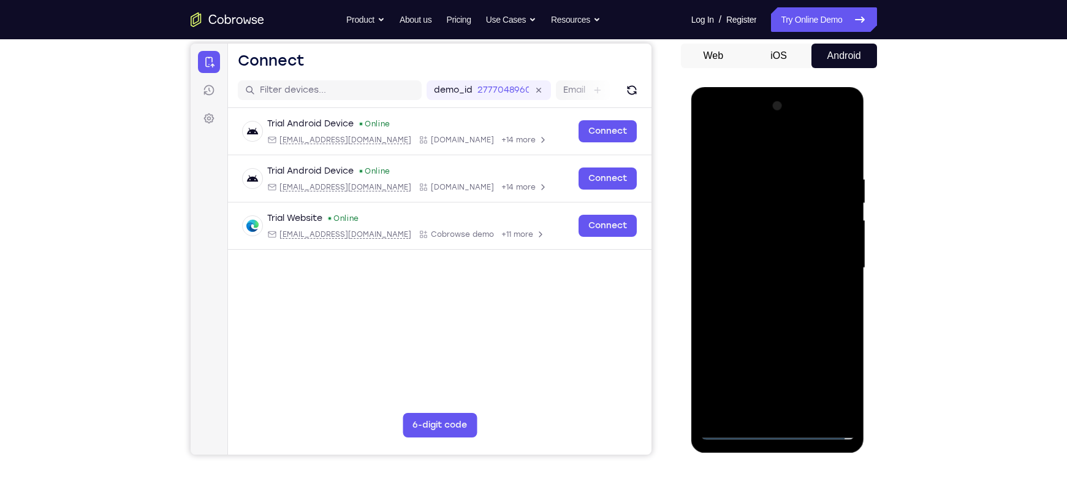
drag, startPoint x: 773, startPoint y: 251, endPoint x: 747, endPoint y: 250, distance: 25.8
click at [747, 250] on div at bounding box center [778, 267] width 154 height 343
click at [731, 214] on div at bounding box center [778, 267] width 154 height 343
click at [755, 273] on div at bounding box center [778, 267] width 154 height 343
click at [792, 308] on div at bounding box center [778, 267] width 154 height 343
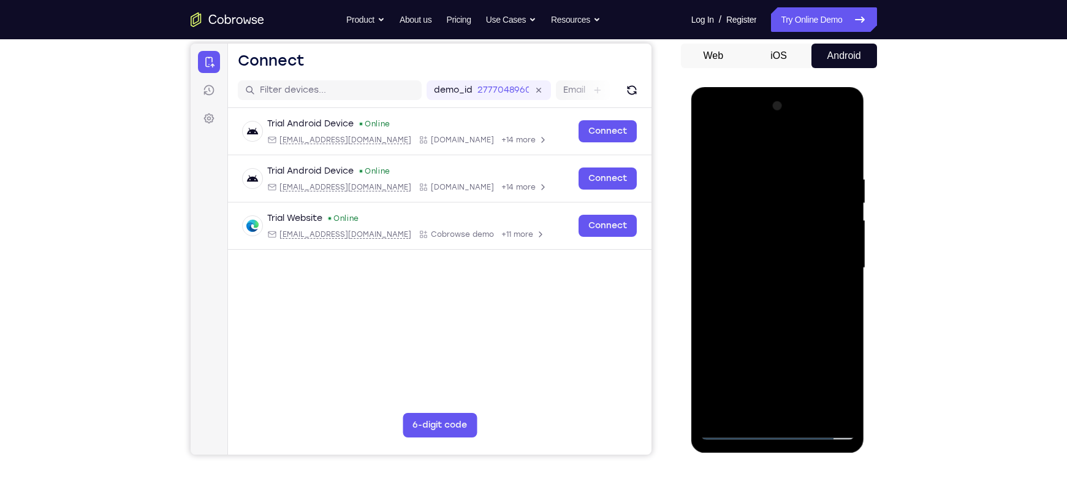
click at [783, 303] on div at bounding box center [778, 267] width 154 height 343
click at [750, 283] on div at bounding box center [778, 267] width 154 height 343
click at [763, 273] on div at bounding box center [778, 267] width 154 height 343
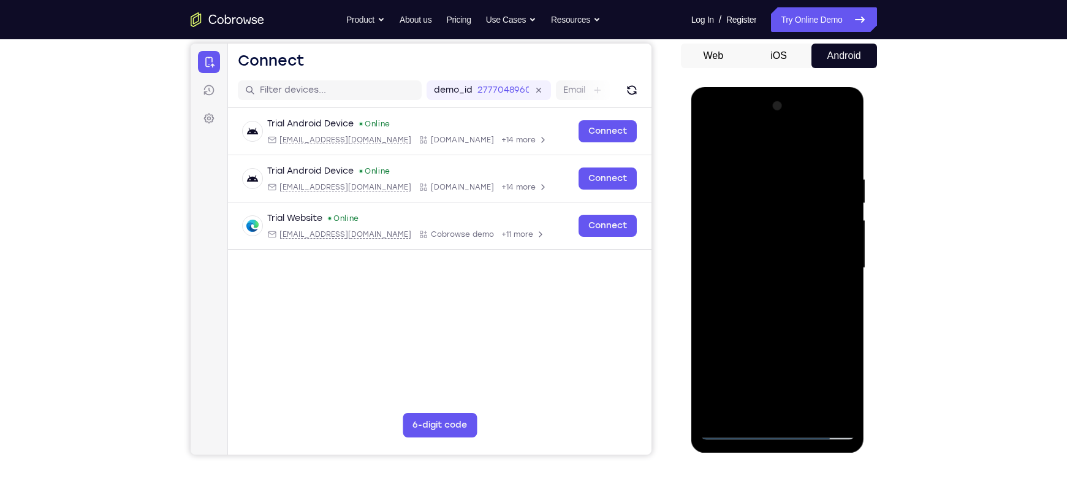
drag, startPoint x: 736, startPoint y: 145, endPoint x: 841, endPoint y: 138, distance: 105.0
click at [792, 138] on div at bounding box center [778, 267] width 154 height 343
click at [710, 145] on div at bounding box center [778, 267] width 154 height 343
click at [742, 280] on div at bounding box center [778, 267] width 154 height 343
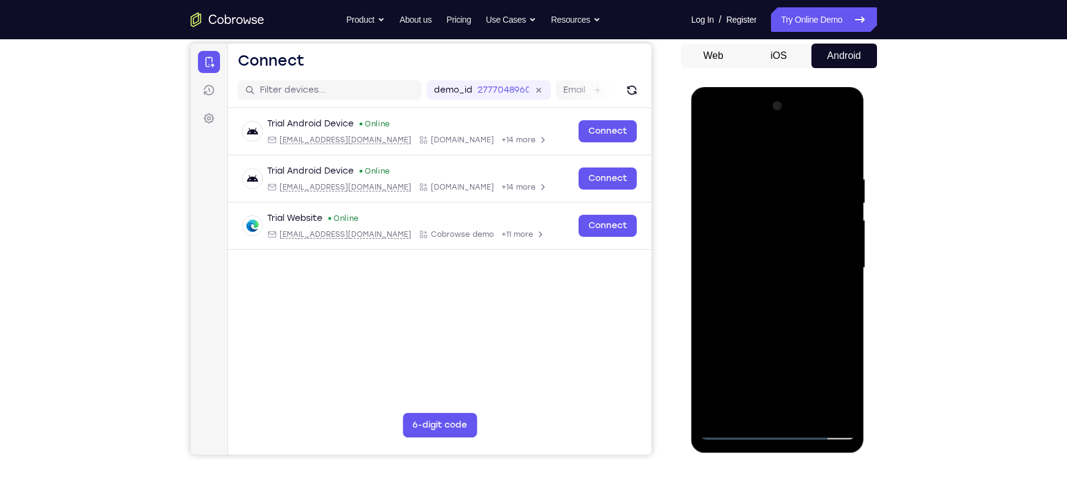
click at [742, 280] on div at bounding box center [778, 267] width 154 height 343
click at [730, 284] on div at bounding box center [778, 267] width 154 height 343
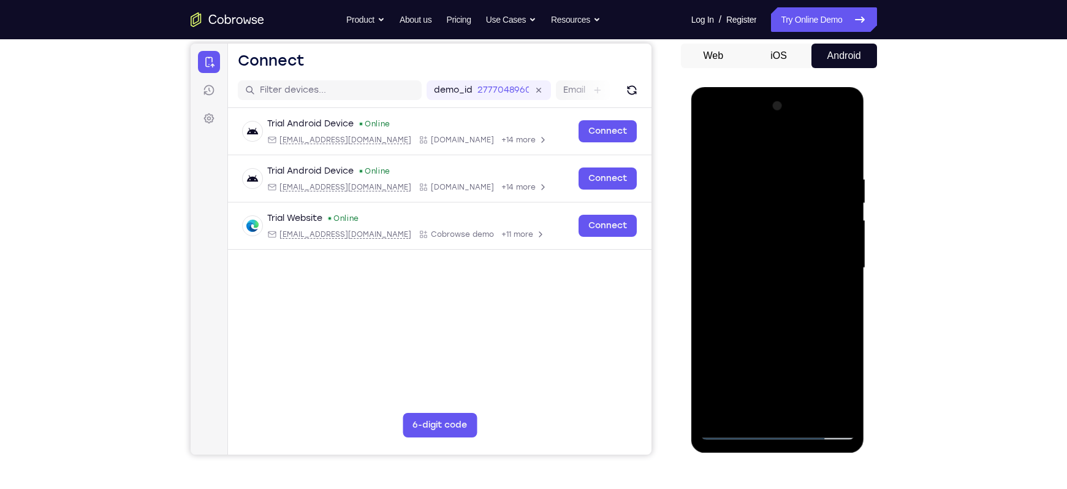
click at [744, 281] on div at bounding box center [778, 267] width 154 height 343
click at [792, 160] on div at bounding box center [778, 267] width 154 height 343
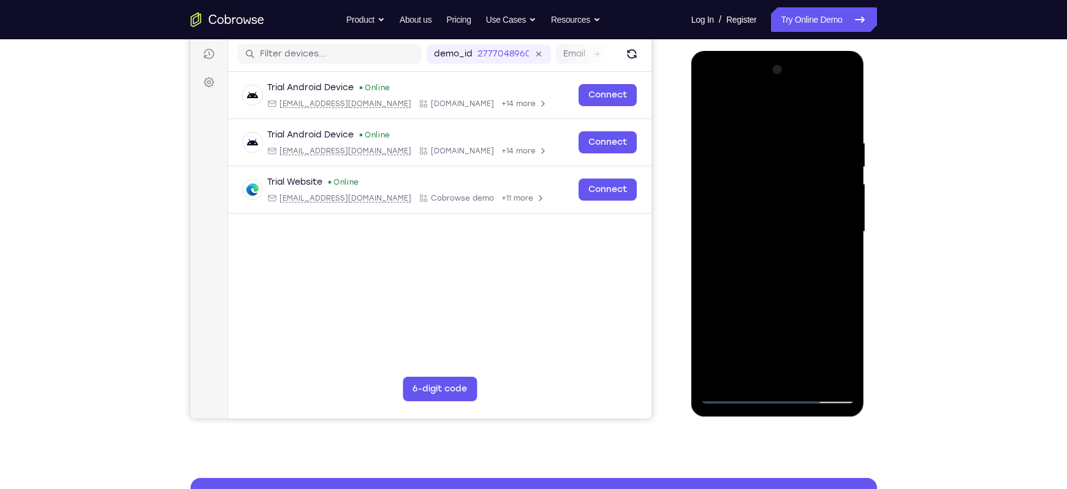
scroll to position [153, 0]
click at [792, 288] on div at bounding box center [778, 230] width 154 height 343
drag, startPoint x: 834, startPoint y: 143, endPoint x: 732, endPoint y: 153, distance: 102.2
click at [732, 153] on div at bounding box center [778, 230] width 154 height 343
drag, startPoint x: 818, startPoint y: 132, endPoint x: 1381, endPoint y: 194, distance: 566.8
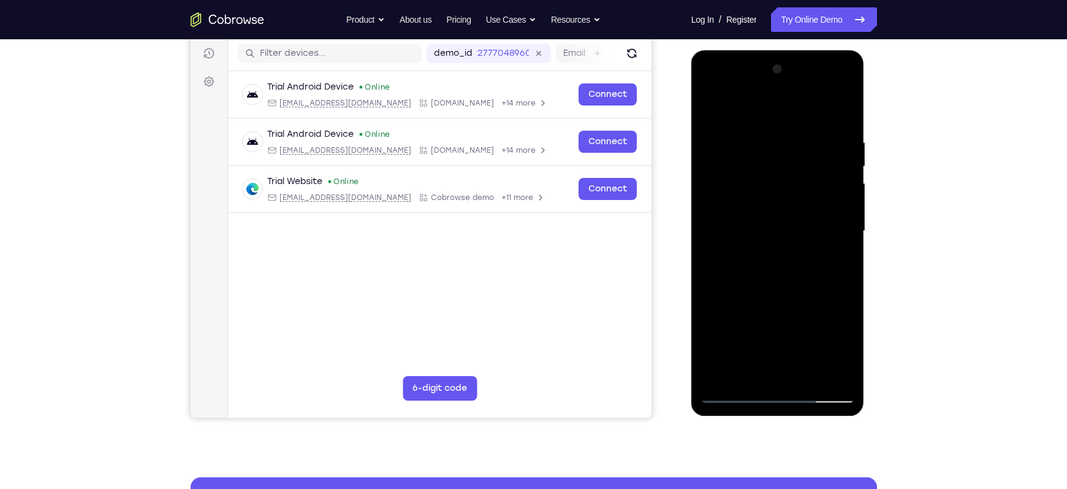
click at [691, 143] on html "Online web based iOS Simulators and Android Emulators. Run iPhone, iPad, Mobile…" at bounding box center [778, 234] width 175 height 368
drag, startPoint x: 823, startPoint y: 139, endPoint x: 698, endPoint y: 145, distance: 125.2
click at [698, 145] on div at bounding box center [777, 232] width 173 height 365
drag, startPoint x: 817, startPoint y: 132, endPoint x: 690, endPoint y: 142, distance: 127.9
click at [691, 142] on html "Online web based iOS Simulators and Android Emulators. Run iPhone, iPad, Mobile…" at bounding box center [778, 234] width 175 height 368
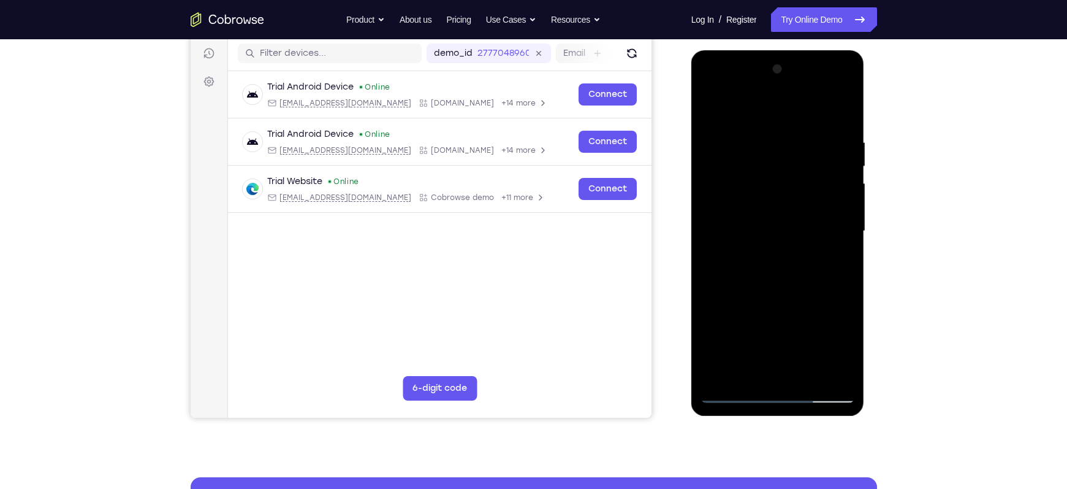
drag, startPoint x: 840, startPoint y: 131, endPoint x: 734, endPoint y: 137, distance: 106.3
click at [734, 137] on div at bounding box center [778, 230] width 154 height 343
drag, startPoint x: 844, startPoint y: 139, endPoint x: 697, endPoint y: 140, distance: 146.5
click at [697, 140] on div at bounding box center [777, 232] width 173 height 365
drag, startPoint x: 804, startPoint y: 332, endPoint x: 799, endPoint y: 150, distance: 182.7
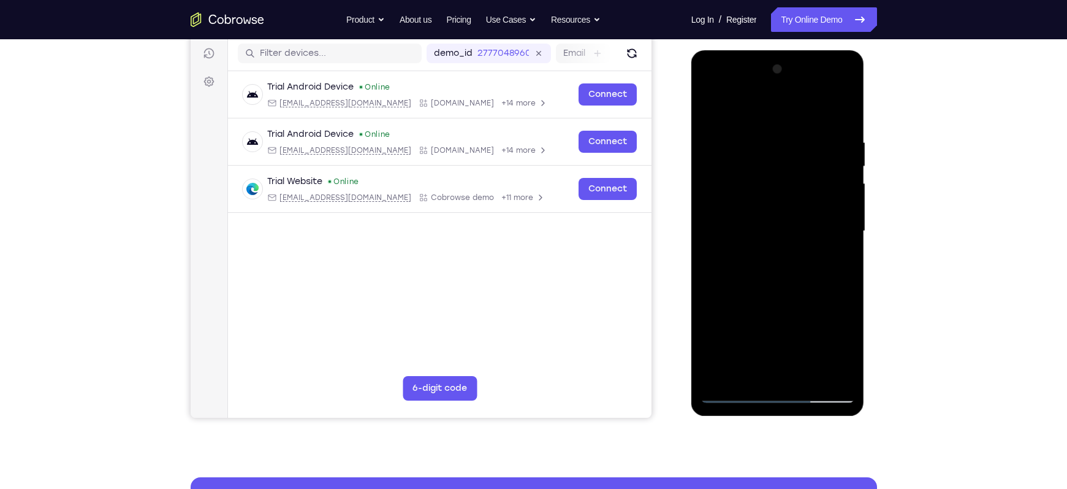
click at [792, 150] on div at bounding box center [778, 230] width 154 height 343
drag, startPoint x: 793, startPoint y: 284, endPoint x: 808, endPoint y: 154, distance: 131.4
click at [792, 154] on div at bounding box center [778, 230] width 154 height 343
drag, startPoint x: 804, startPoint y: 308, endPoint x: 810, endPoint y: 171, distance: 137.5
click at [792, 171] on div at bounding box center [778, 230] width 154 height 343
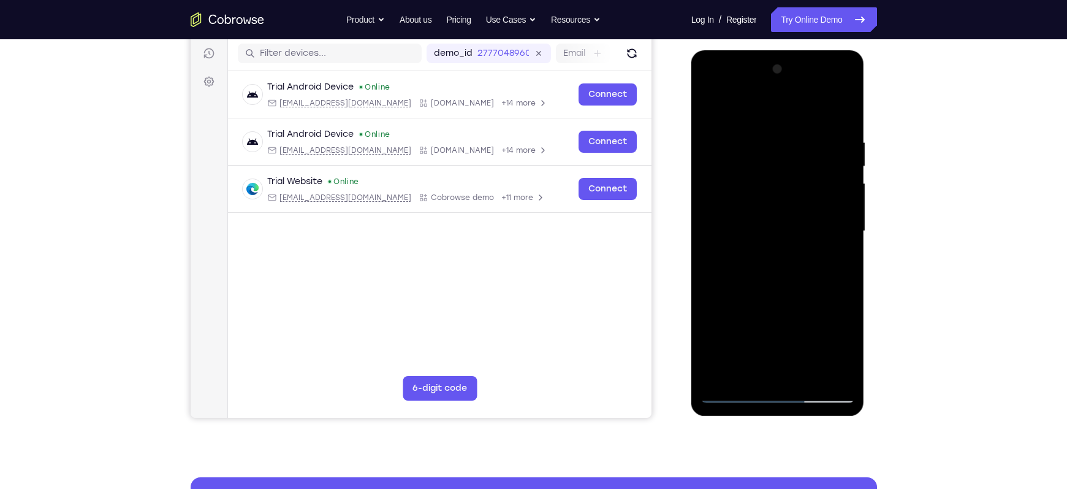
drag, startPoint x: 813, startPoint y: 188, endPoint x: 810, endPoint y: 239, distance: 51.0
click at [792, 239] on div at bounding box center [778, 230] width 154 height 343
drag, startPoint x: 792, startPoint y: 336, endPoint x: 802, endPoint y: 170, distance: 165.8
click at [792, 170] on div at bounding box center [778, 230] width 154 height 343
drag, startPoint x: 785, startPoint y: 302, endPoint x: 787, endPoint y: 177, distance: 125.1
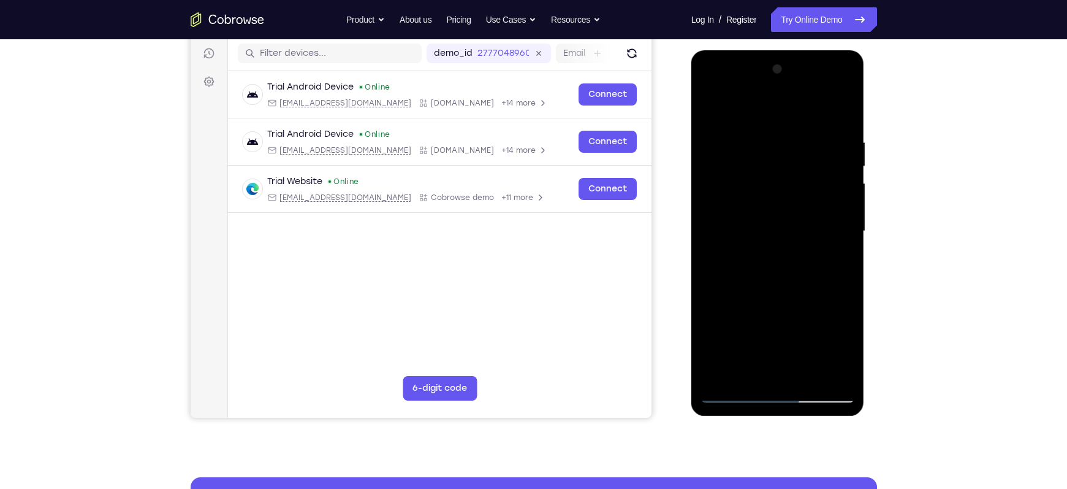
click at [787, 177] on div at bounding box center [778, 230] width 154 height 343
drag, startPoint x: 782, startPoint y: 313, endPoint x: 791, endPoint y: 128, distance: 185.4
click at [791, 128] on div at bounding box center [778, 230] width 154 height 343
drag, startPoint x: 793, startPoint y: 283, endPoint x: 794, endPoint y: 135, distance: 147.7
click at [792, 135] on div at bounding box center [778, 230] width 154 height 343
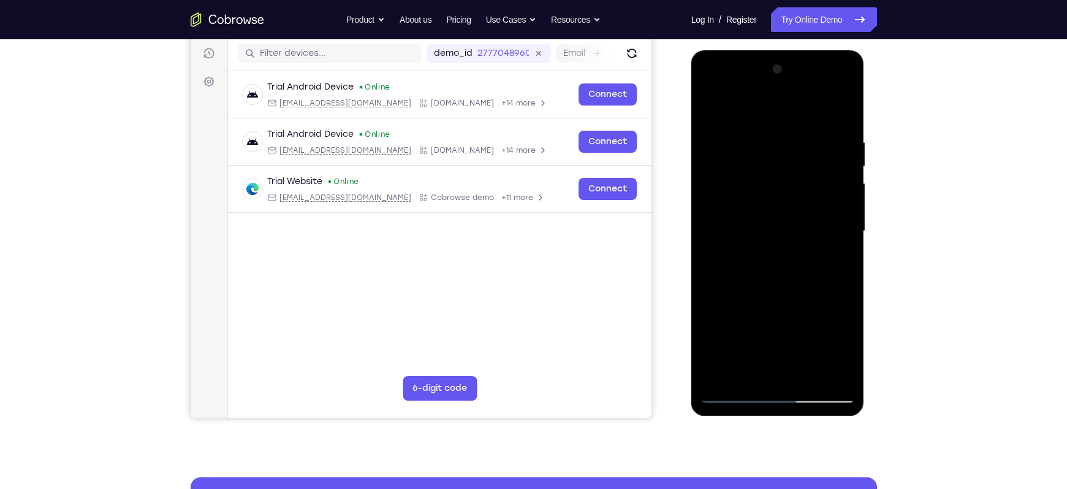
drag, startPoint x: 785, startPoint y: 305, endPoint x: 799, endPoint y: 110, distance: 194.8
click at [792, 110] on div at bounding box center [778, 230] width 154 height 343
drag, startPoint x: 788, startPoint y: 286, endPoint x: 787, endPoint y: 132, distance: 154.5
click at [787, 132] on div at bounding box center [778, 230] width 154 height 343
drag, startPoint x: 789, startPoint y: 275, endPoint x: 787, endPoint y: 147, distance: 128.1
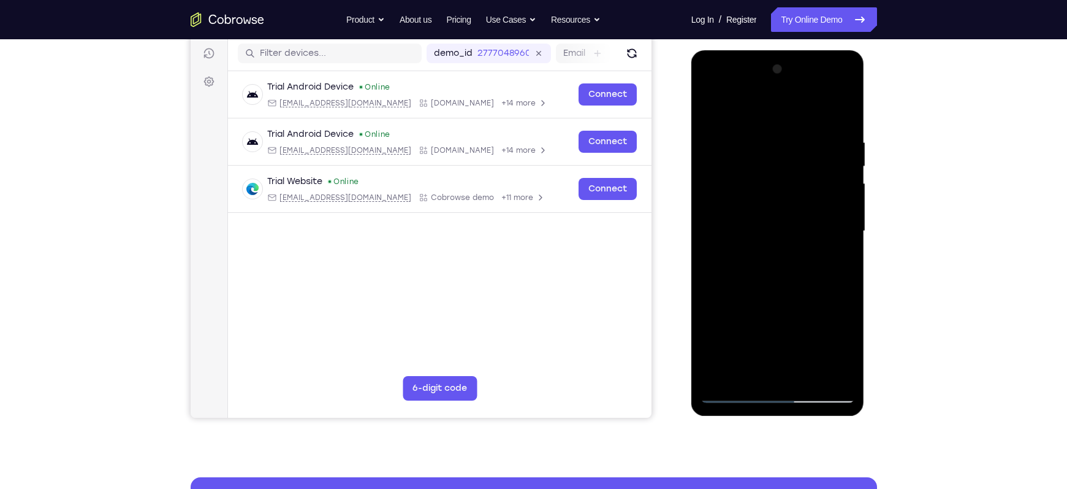
click at [787, 147] on div at bounding box center [778, 230] width 154 height 343
drag, startPoint x: 785, startPoint y: 288, endPoint x: 800, endPoint y: 196, distance: 93.1
click at [792, 196] on div at bounding box center [778, 230] width 154 height 343
drag, startPoint x: 799, startPoint y: 315, endPoint x: 802, endPoint y: 145, distance: 170.5
click at [792, 145] on div at bounding box center [778, 230] width 154 height 343
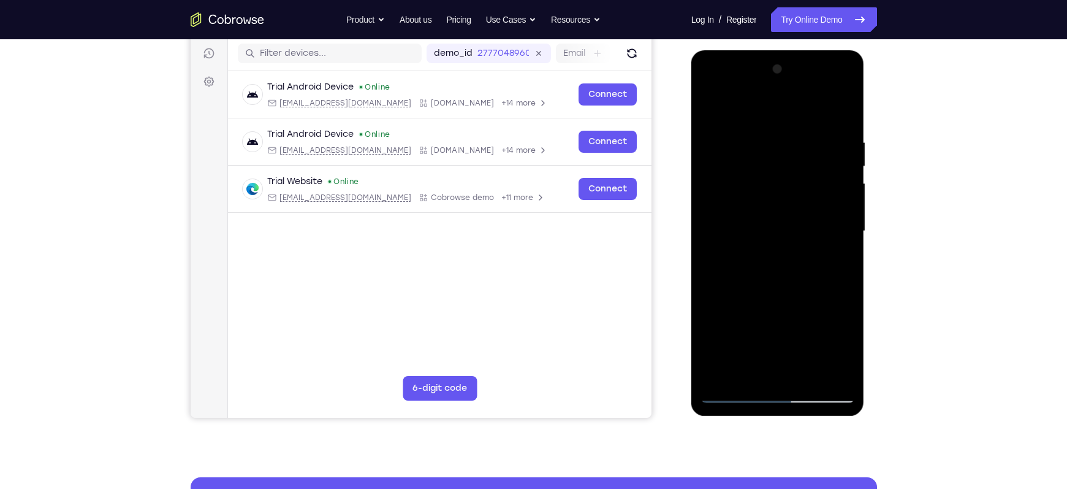
drag, startPoint x: 789, startPoint y: 312, endPoint x: 796, endPoint y: 185, distance: 127.7
click at [792, 185] on div at bounding box center [778, 230] width 154 height 343
drag, startPoint x: 791, startPoint y: 310, endPoint x: 804, endPoint y: 169, distance: 141.6
click at [792, 169] on div at bounding box center [778, 230] width 154 height 343
drag, startPoint x: 783, startPoint y: 324, endPoint x: 798, endPoint y: 154, distance: 169.8
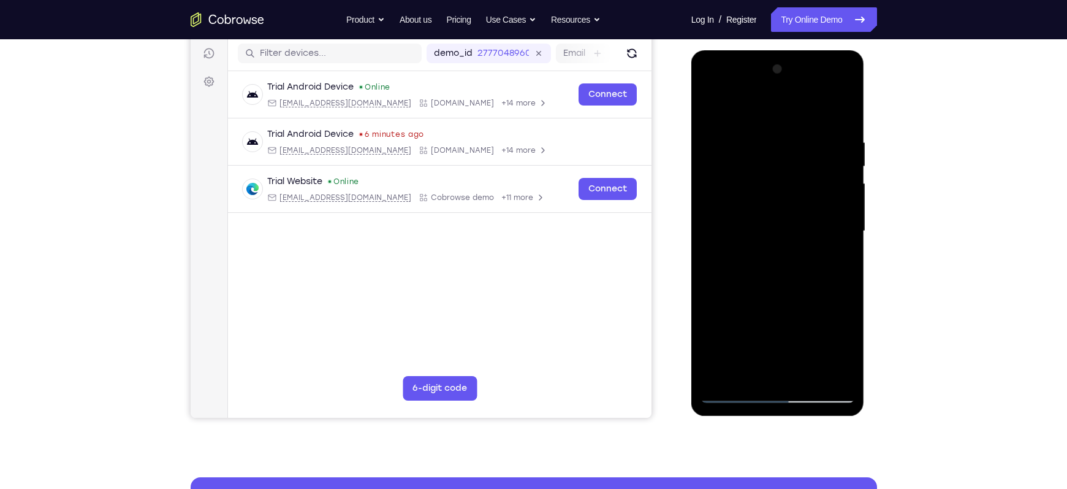
click at [792, 154] on div at bounding box center [778, 230] width 154 height 343
drag, startPoint x: 794, startPoint y: 329, endPoint x: 797, endPoint y: 175, distance: 154.5
click at [792, 175] on div at bounding box center [778, 230] width 154 height 343
drag, startPoint x: 802, startPoint y: 303, endPoint x: 810, endPoint y: 149, distance: 154.0
click at [792, 149] on div at bounding box center [778, 230] width 154 height 343
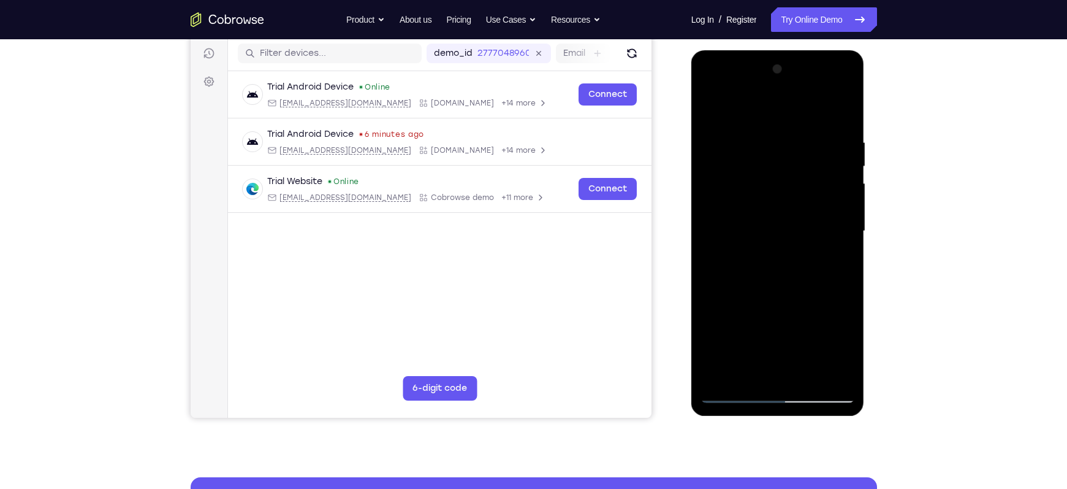
drag, startPoint x: 797, startPoint y: 278, endPoint x: 798, endPoint y: 199, distance: 79.1
click at [792, 199] on div at bounding box center [778, 230] width 154 height 343
drag, startPoint x: 797, startPoint y: 311, endPoint x: 801, endPoint y: 145, distance: 165.6
click at [792, 145] on div at bounding box center [778, 230] width 154 height 343
drag, startPoint x: 798, startPoint y: 213, endPoint x: 793, endPoint y: 314, distance: 101.9
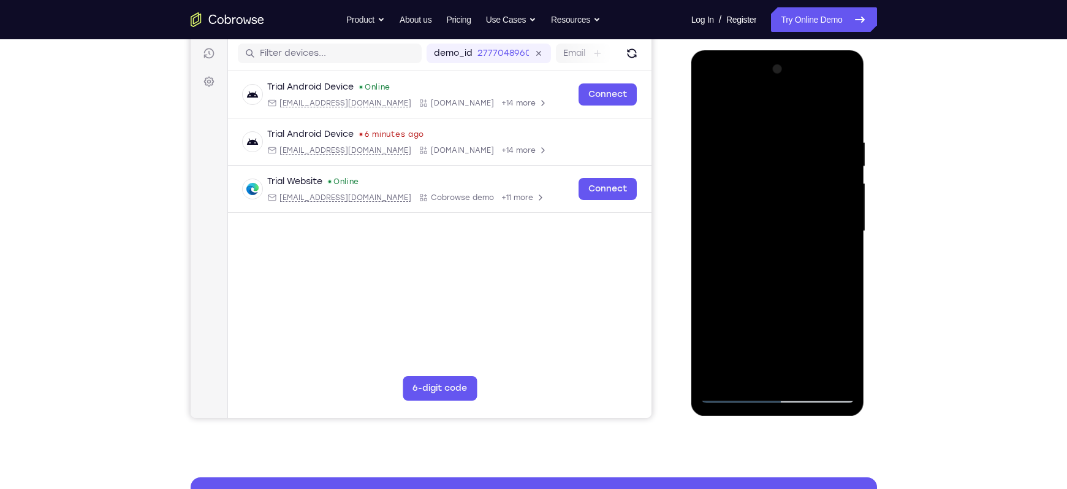
click at [792, 314] on div at bounding box center [778, 230] width 154 height 343
drag, startPoint x: 789, startPoint y: 337, endPoint x: 834, endPoint y: 110, distance: 230.6
click at [792, 110] on div at bounding box center [778, 230] width 154 height 343
drag, startPoint x: 815, startPoint y: 297, endPoint x: 798, endPoint y: 391, distance: 95.2
click at [792, 357] on div at bounding box center [778, 230] width 154 height 343
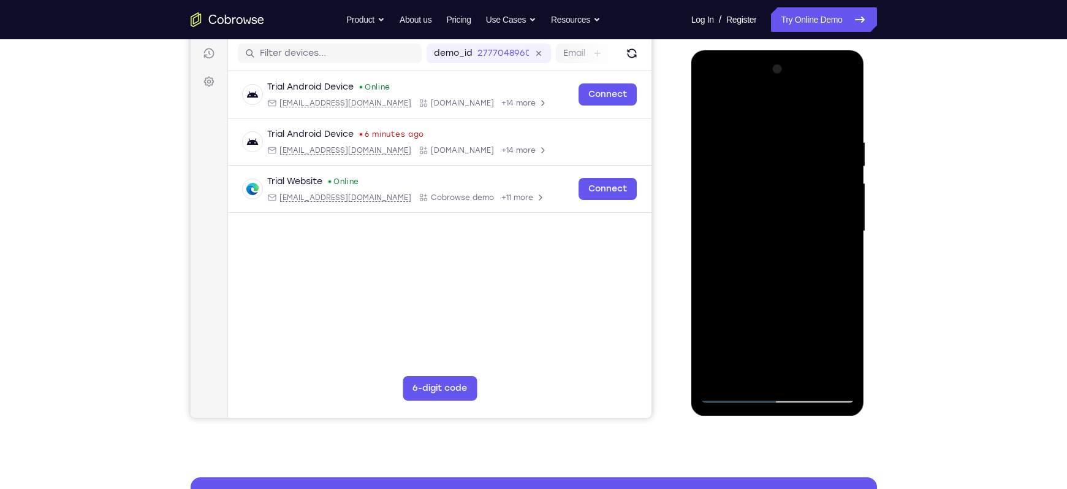
click at [782, 357] on div at bounding box center [778, 230] width 154 height 343
drag, startPoint x: 799, startPoint y: 290, endPoint x: 801, endPoint y: 116, distance: 174.1
click at [792, 116] on div at bounding box center [778, 230] width 154 height 343
drag, startPoint x: 801, startPoint y: 299, endPoint x: 799, endPoint y: 129, distance: 169.8
click at [792, 129] on div at bounding box center [778, 230] width 154 height 343
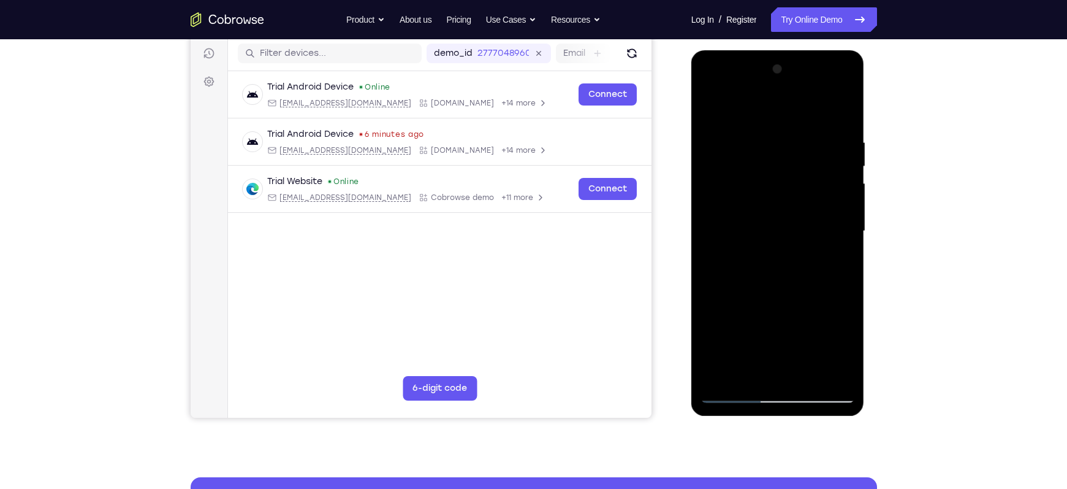
drag, startPoint x: 794, startPoint y: 294, endPoint x: 796, endPoint y: 129, distance: 164.3
click at [792, 129] on div at bounding box center [778, 230] width 154 height 343
drag, startPoint x: 798, startPoint y: 278, endPoint x: 817, endPoint y: 162, distance: 118.0
click at [792, 162] on div at bounding box center [778, 230] width 154 height 343
drag, startPoint x: 802, startPoint y: 292, endPoint x: 794, endPoint y: 96, distance: 195.7
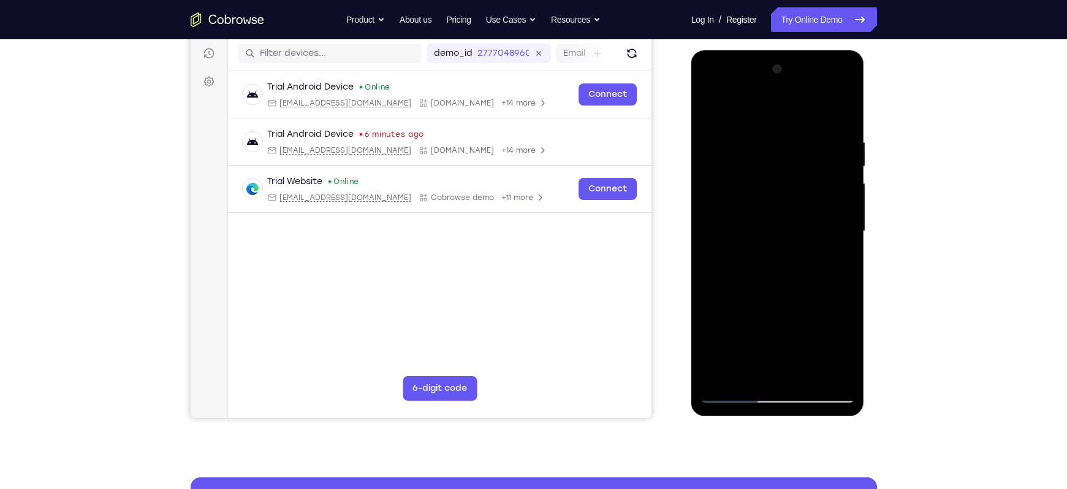
click at [792, 96] on div at bounding box center [778, 230] width 154 height 343
drag, startPoint x: 788, startPoint y: 302, endPoint x: 787, endPoint y: 128, distance: 174.7
click at [787, 128] on div at bounding box center [778, 230] width 154 height 343
click at [792, 357] on div at bounding box center [778, 230] width 154 height 343
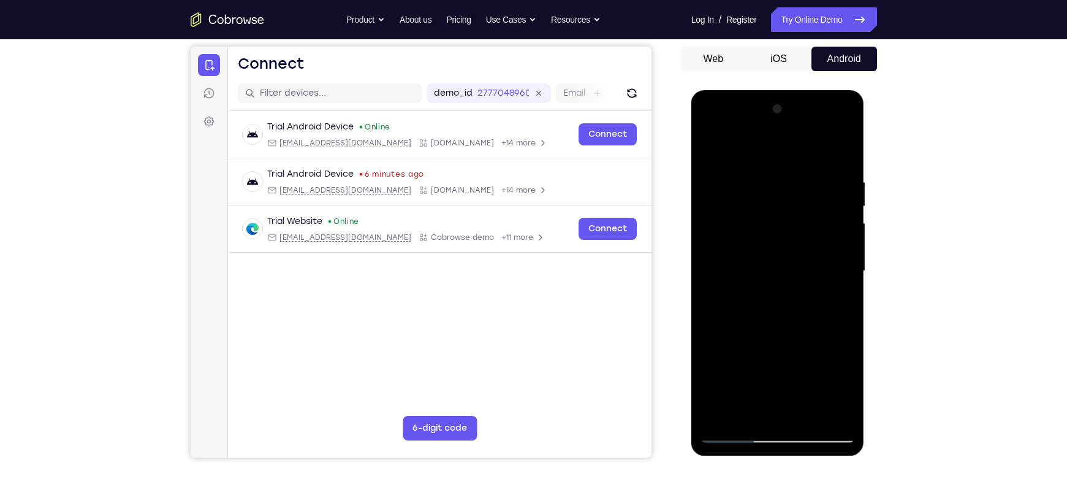
scroll to position [112, 0]
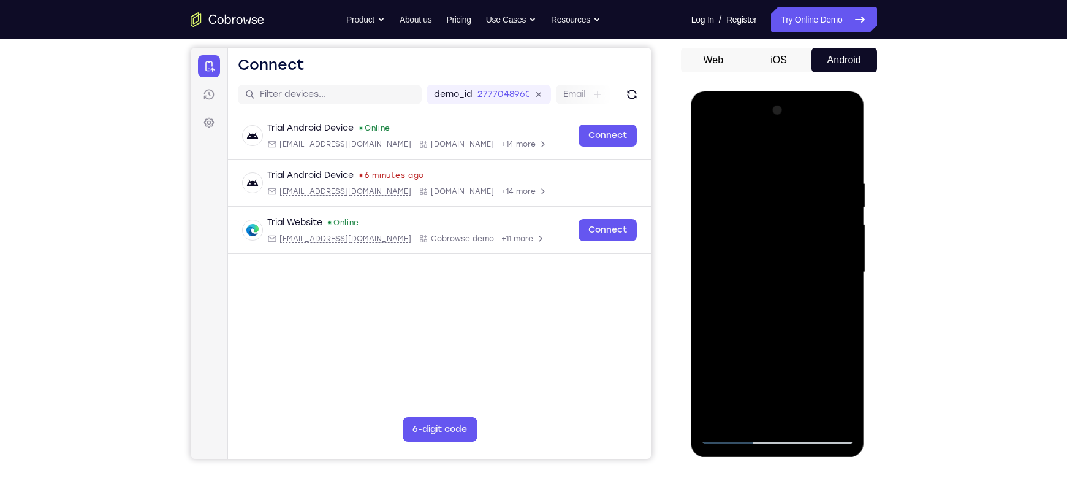
drag, startPoint x: 796, startPoint y: 205, endPoint x: 787, endPoint y: 338, distance: 134.0
click at [787, 338] on div at bounding box center [778, 272] width 154 height 343
click at [792, 199] on div at bounding box center [778, 272] width 154 height 343
click at [783, 238] on div at bounding box center [778, 272] width 154 height 343
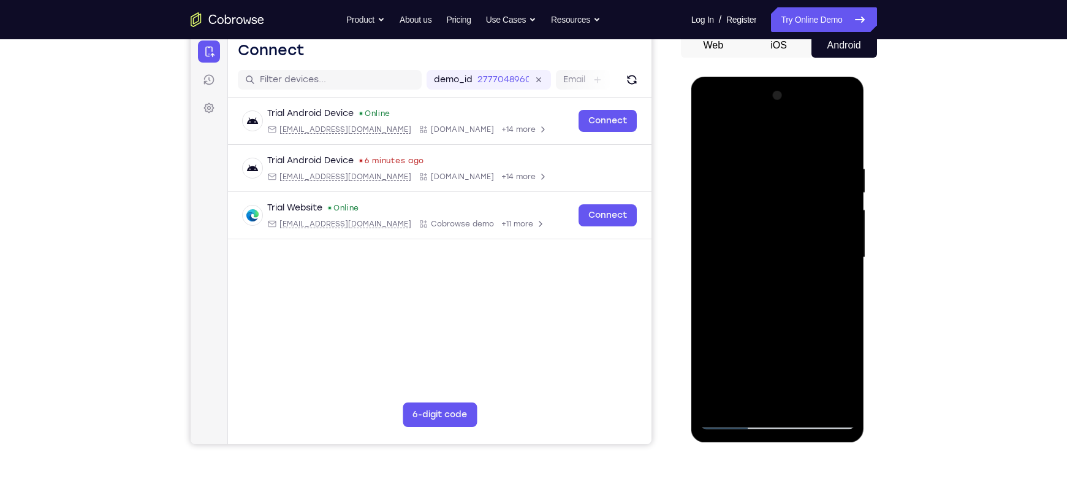
scroll to position [156, 0]
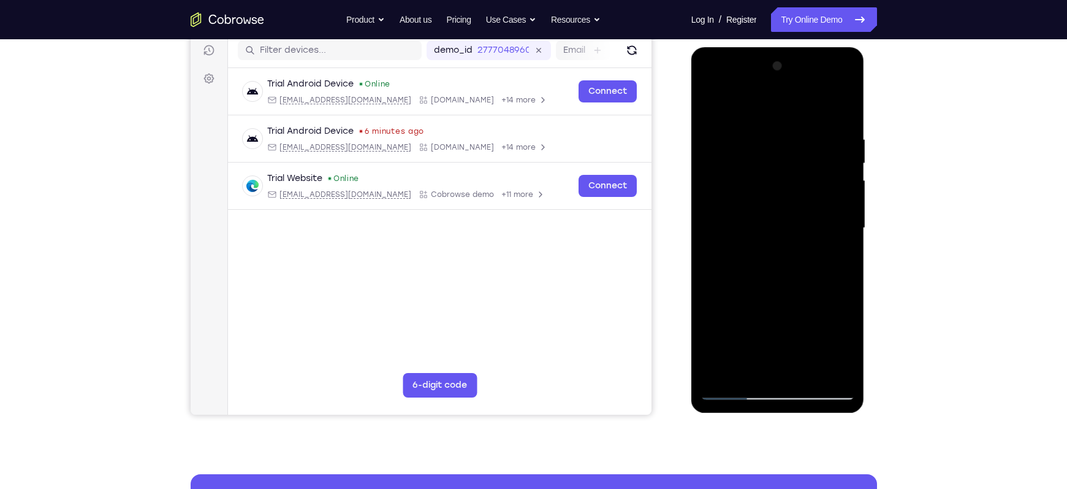
click at [782, 190] on div at bounding box center [778, 227] width 154 height 343
click at [720, 357] on div at bounding box center [778, 227] width 154 height 343
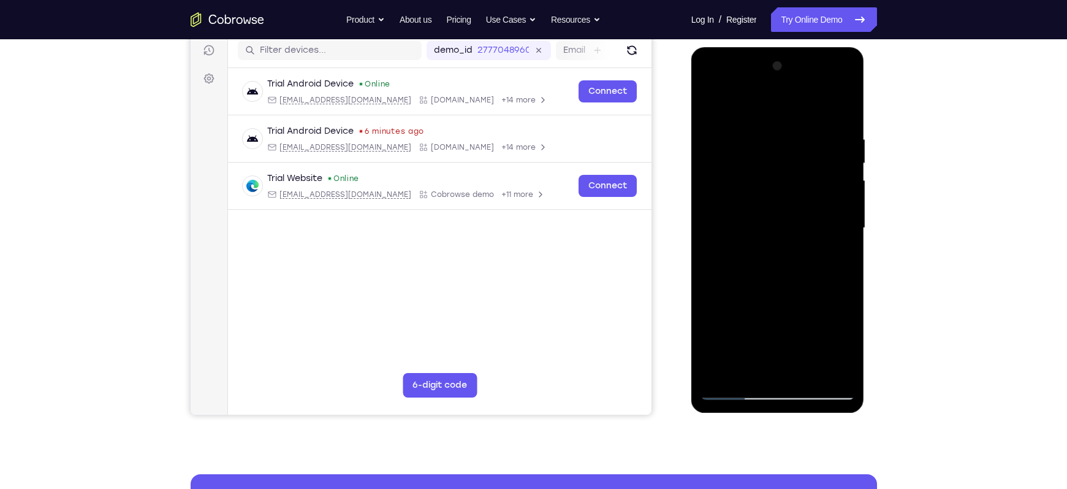
click at [720, 357] on div at bounding box center [778, 227] width 154 height 343
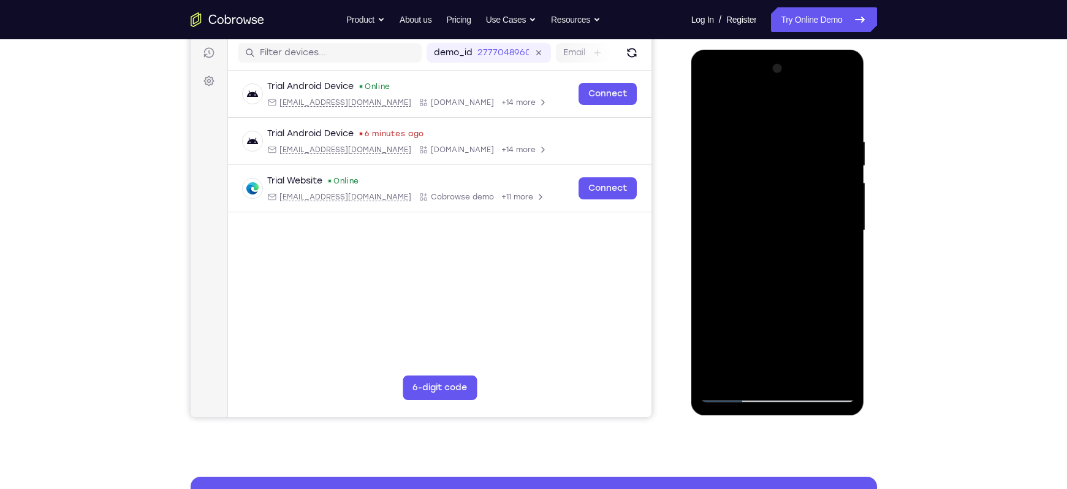
scroll to position [115, 0]
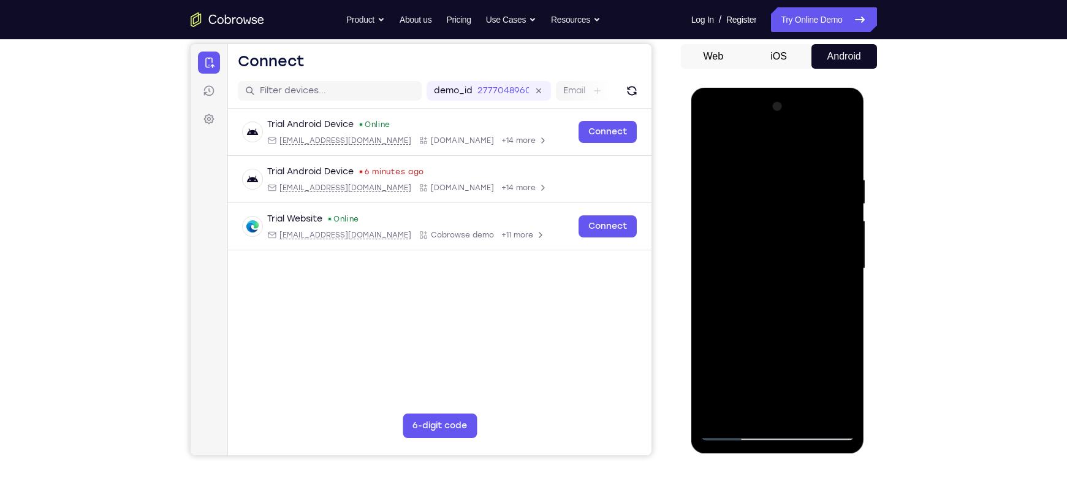
click at [763, 170] on div at bounding box center [778, 268] width 154 height 343
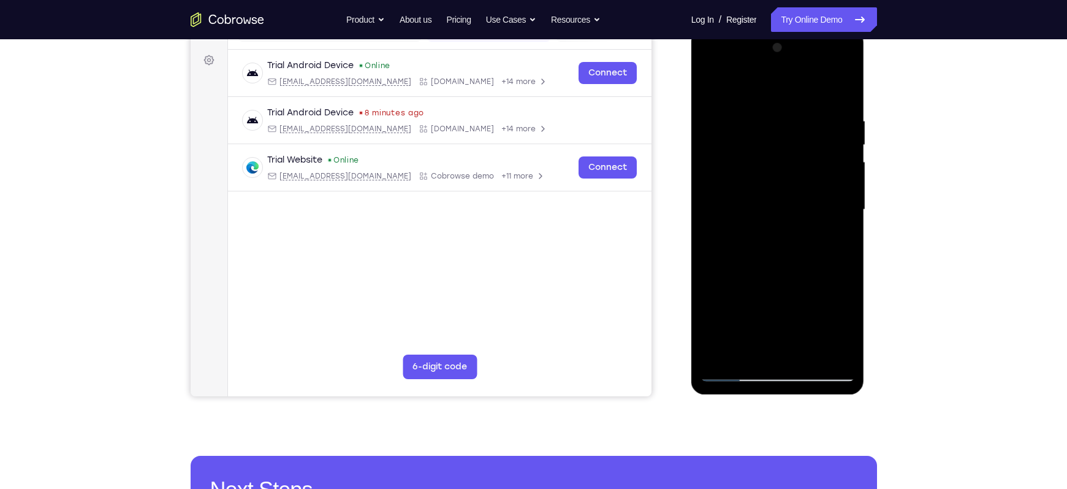
click at [792, 199] on div at bounding box center [778, 209] width 154 height 343
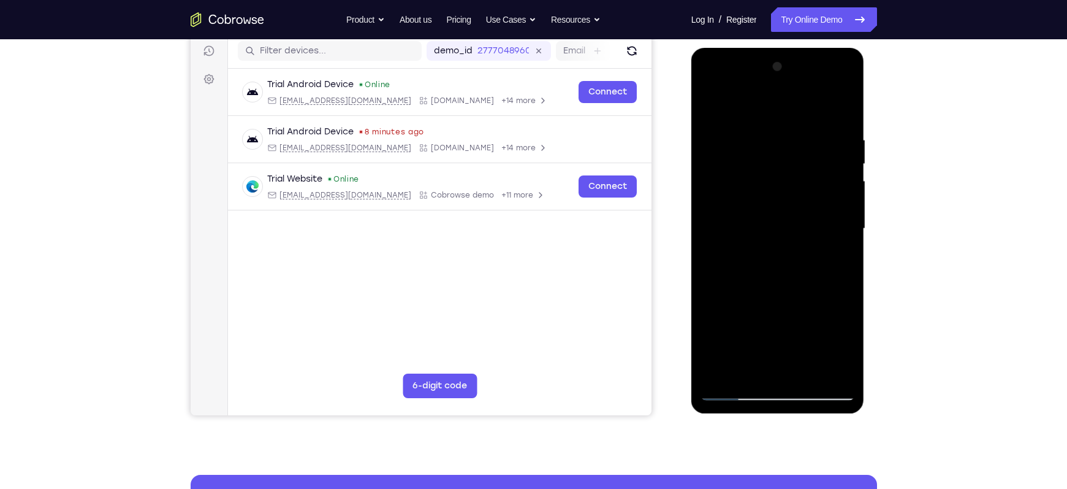
scroll to position [169, 0]
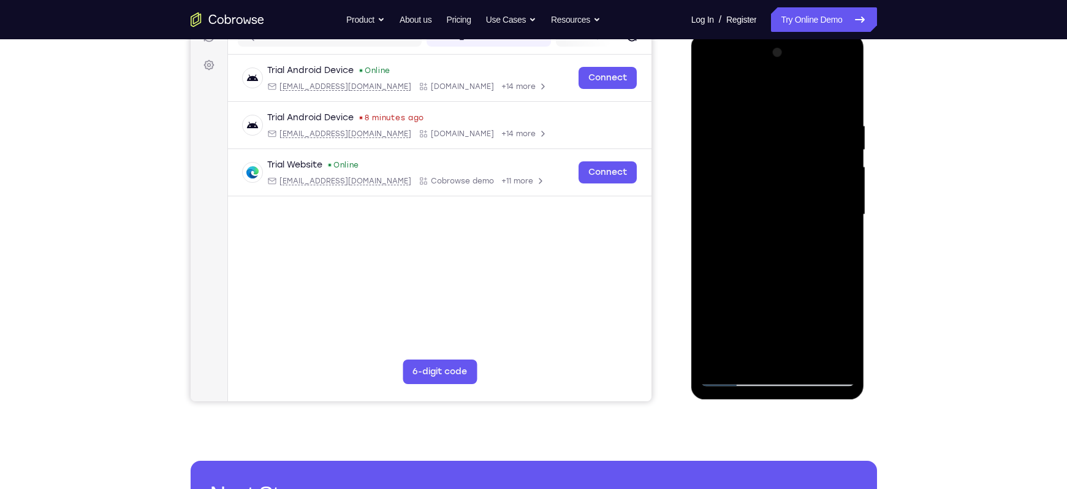
click at [792, 174] on div at bounding box center [778, 214] width 154 height 343
click at [792, 99] on div at bounding box center [778, 214] width 154 height 343
click at [792, 113] on div at bounding box center [778, 214] width 154 height 343
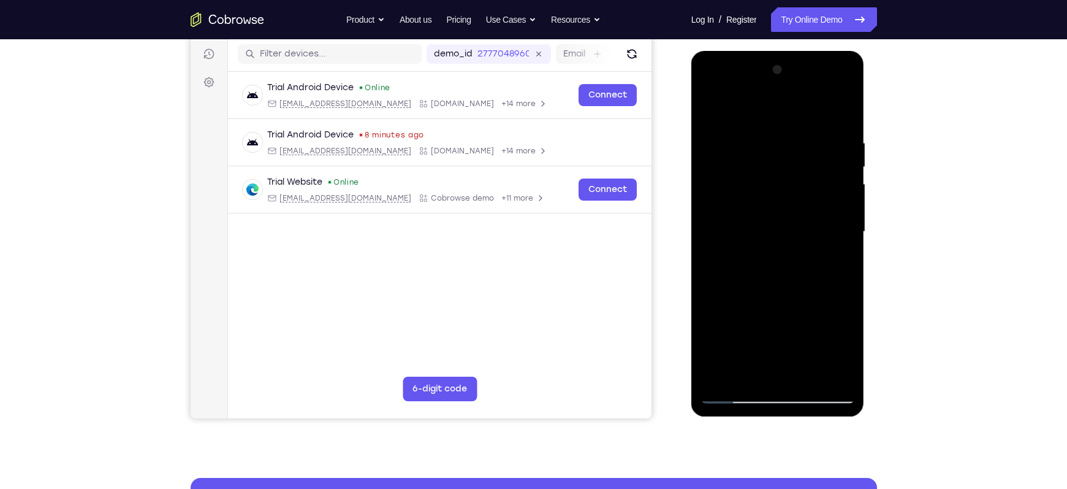
scroll to position [151, 0]
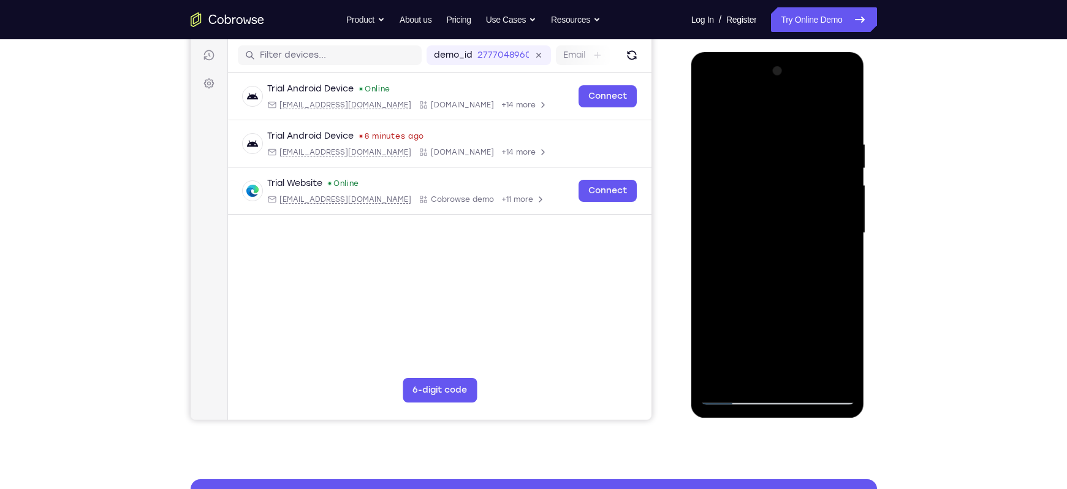
click at [792, 115] on div at bounding box center [778, 232] width 154 height 343
drag, startPoint x: 826, startPoint y: 128, endPoint x: 728, endPoint y: 140, distance: 98.2
click at [728, 140] on div at bounding box center [778, 232] width 154 height 343
drag, startPoint x: 805, startPoint y: 134, endPoint x: 720, endPoint y: 154, distance: 87.0
click at [720, 154] on div at bounding box center [778, 232] width 154 height 343
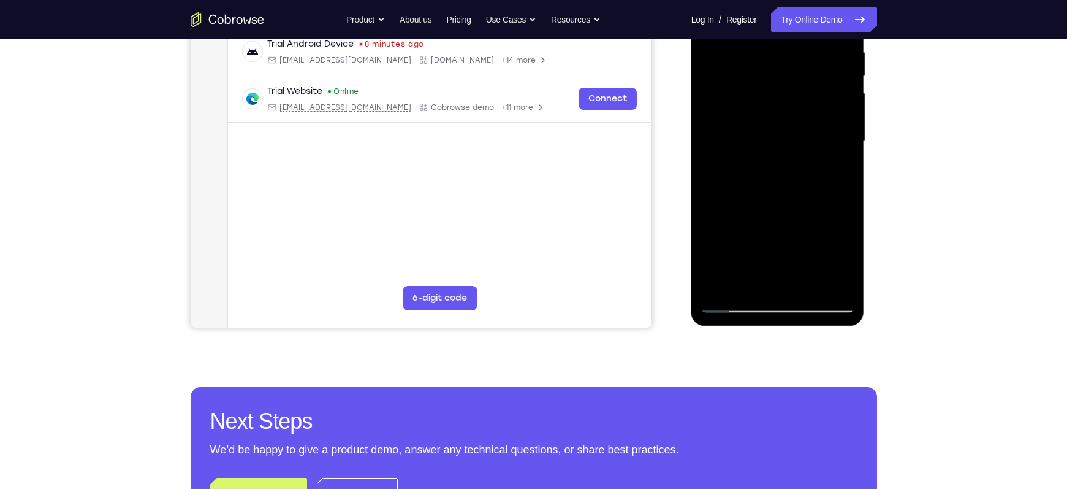
scroll to position [243, 0]
drag, startPoint x: 820, startPoint y: 247, endPoint x: 808, endPoint y: 104, distance: 144.0
click at [792, 104] on div at bounding box center [778, 140] width 154 height 343
click at [792, 283] on div at bounding box center [778, 140] width 154 height 343
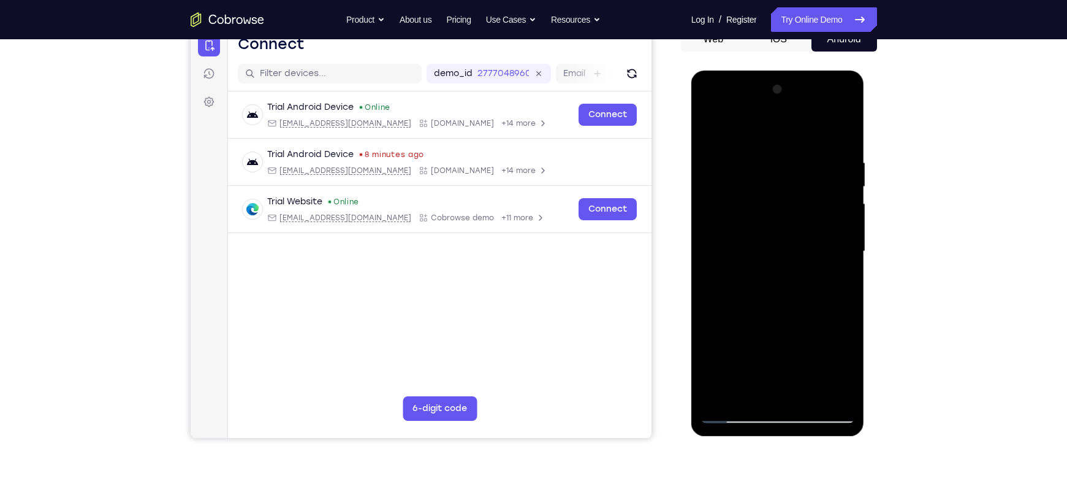
scroll to position [130, 0]
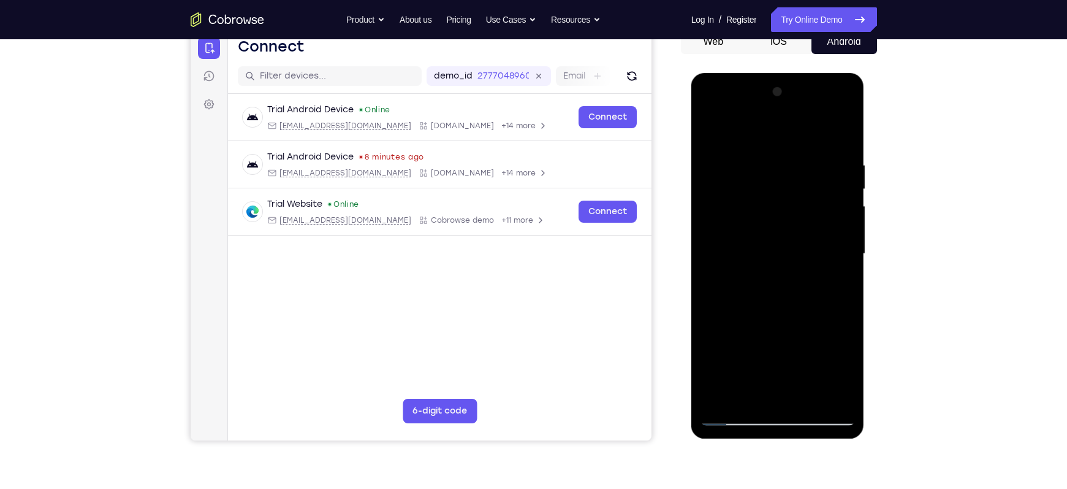
click at [780, 321] on div at bounding box center [778, 253] width 154 height 343
click at [792, 189] on div at bounding box center [778, 253] width 154 height 343
click at [711, 130] on div at bounding box center [778, 253] width 154 height 343
